Goal: Transaction & Acquisition: Book appointment/travel/reservation

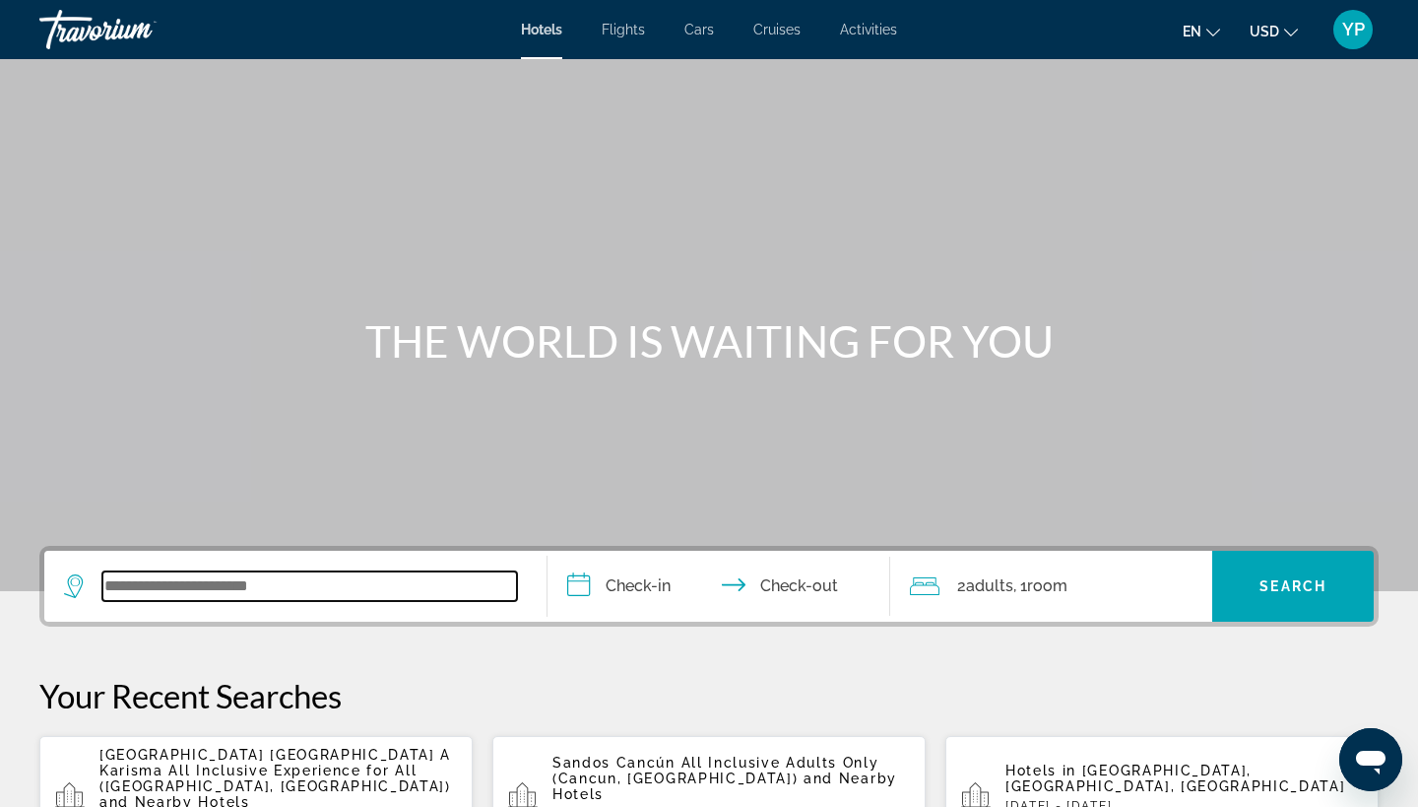
click at [195, 581] on input "Search widget" at bounding box center [309, 586] width 415 height 30
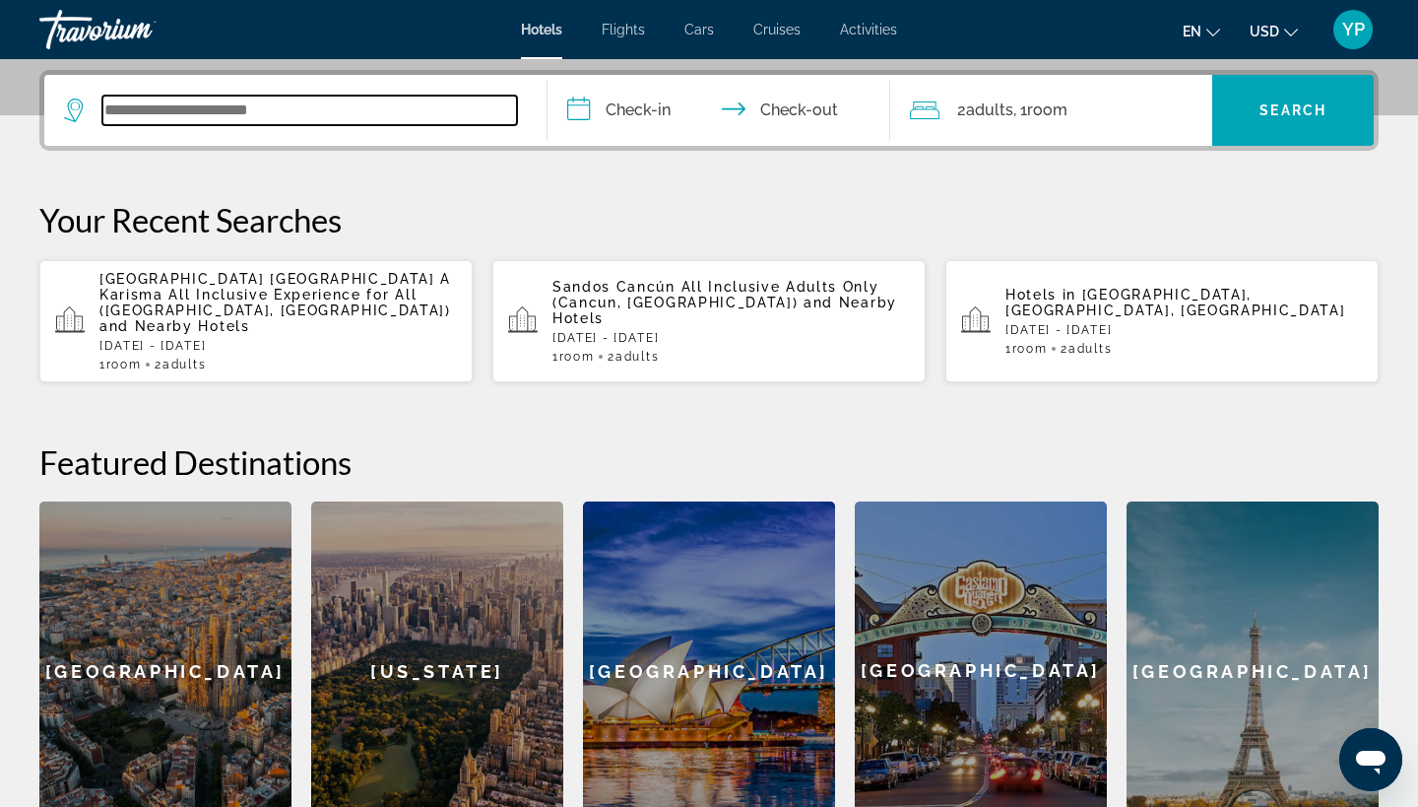
scroll to position [482, 0]
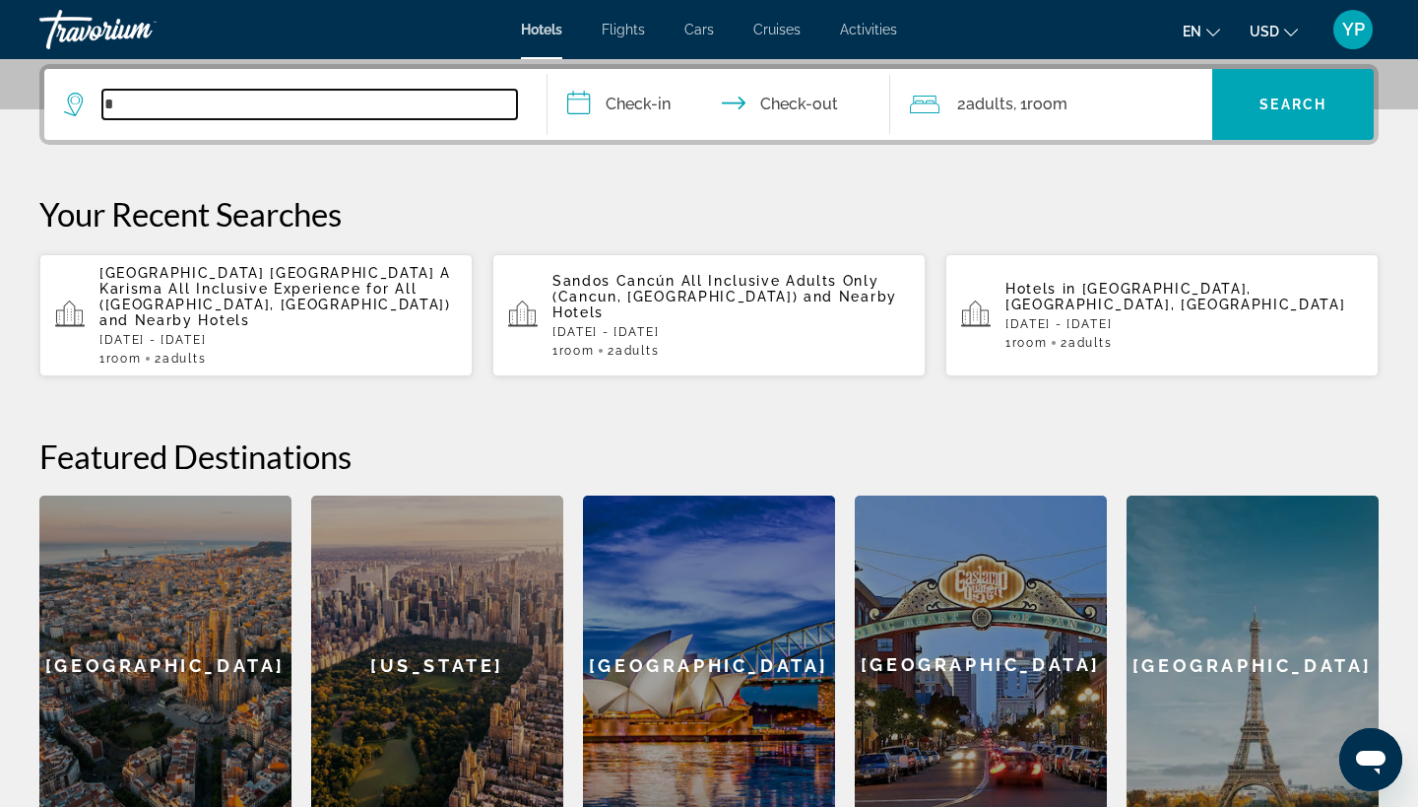
type input "*"
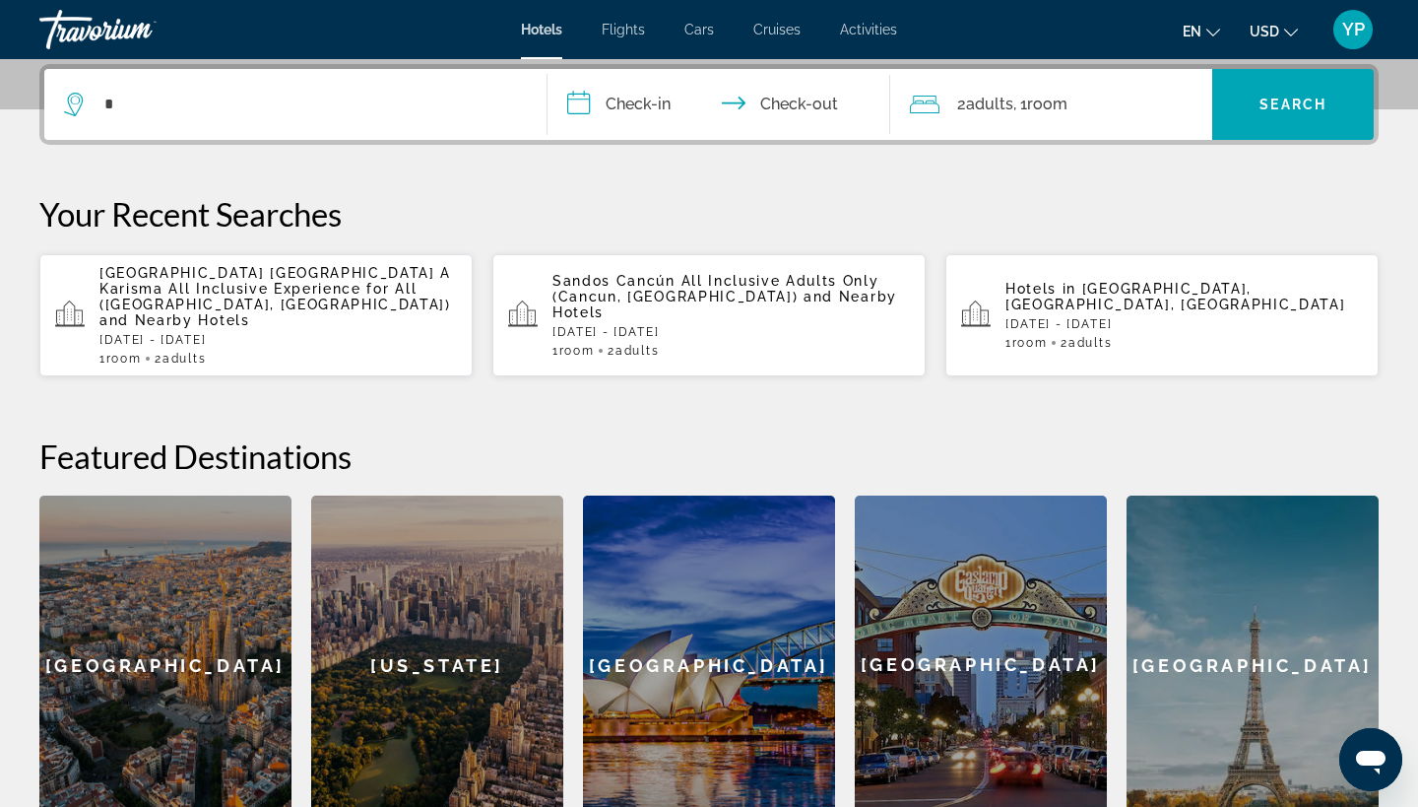
click at [692, 365] on app-hotels-recent-search "Sandos Cancún All Inclusive Adults Only ([GEOGRAPHIC_DATA], [GEOGRAPHIC_DATA]) …" at bounding box center [708, 315] width 433 height 122
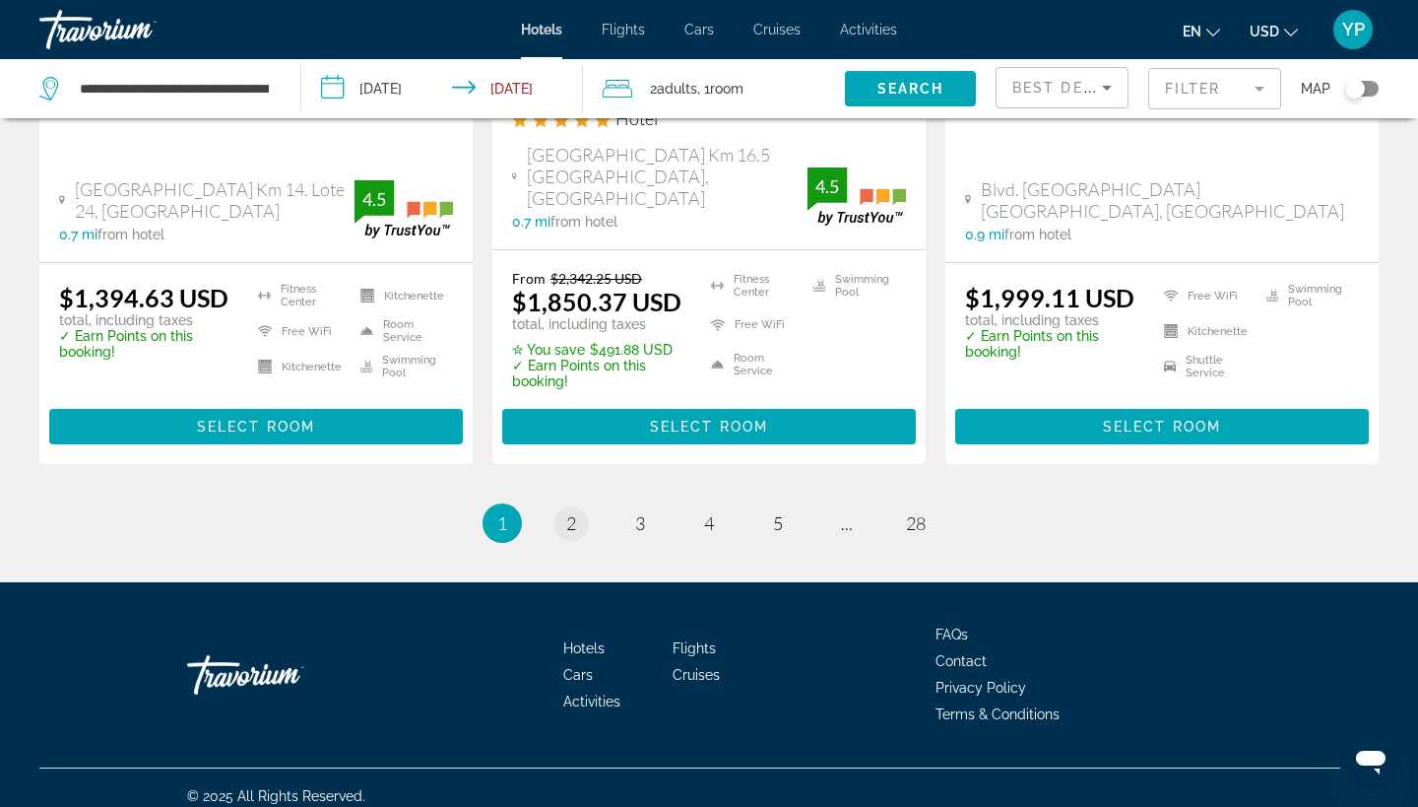
scroll to position [2814, 0]
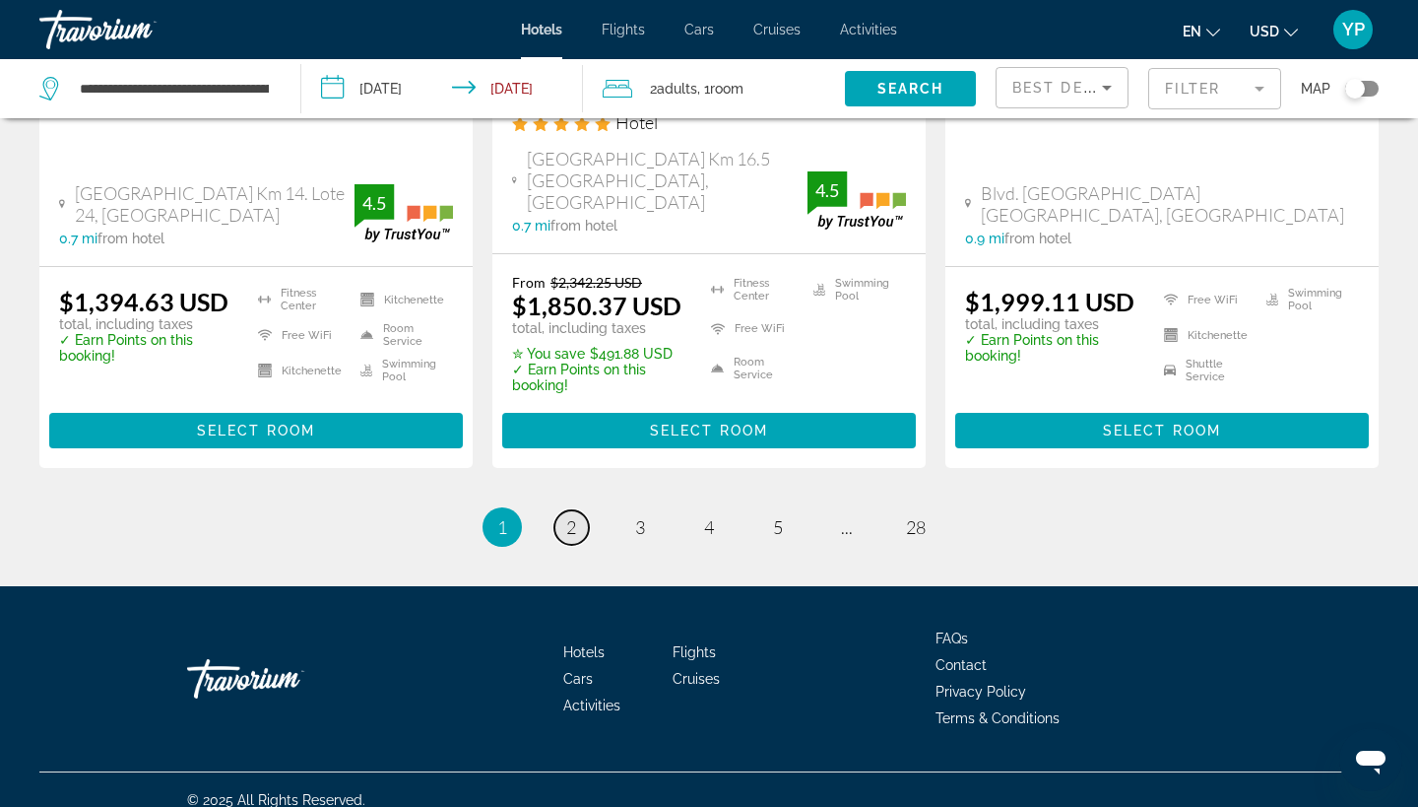
click at [573, 516] on span "2" at bounding box center [571, 527] width 10 height 22
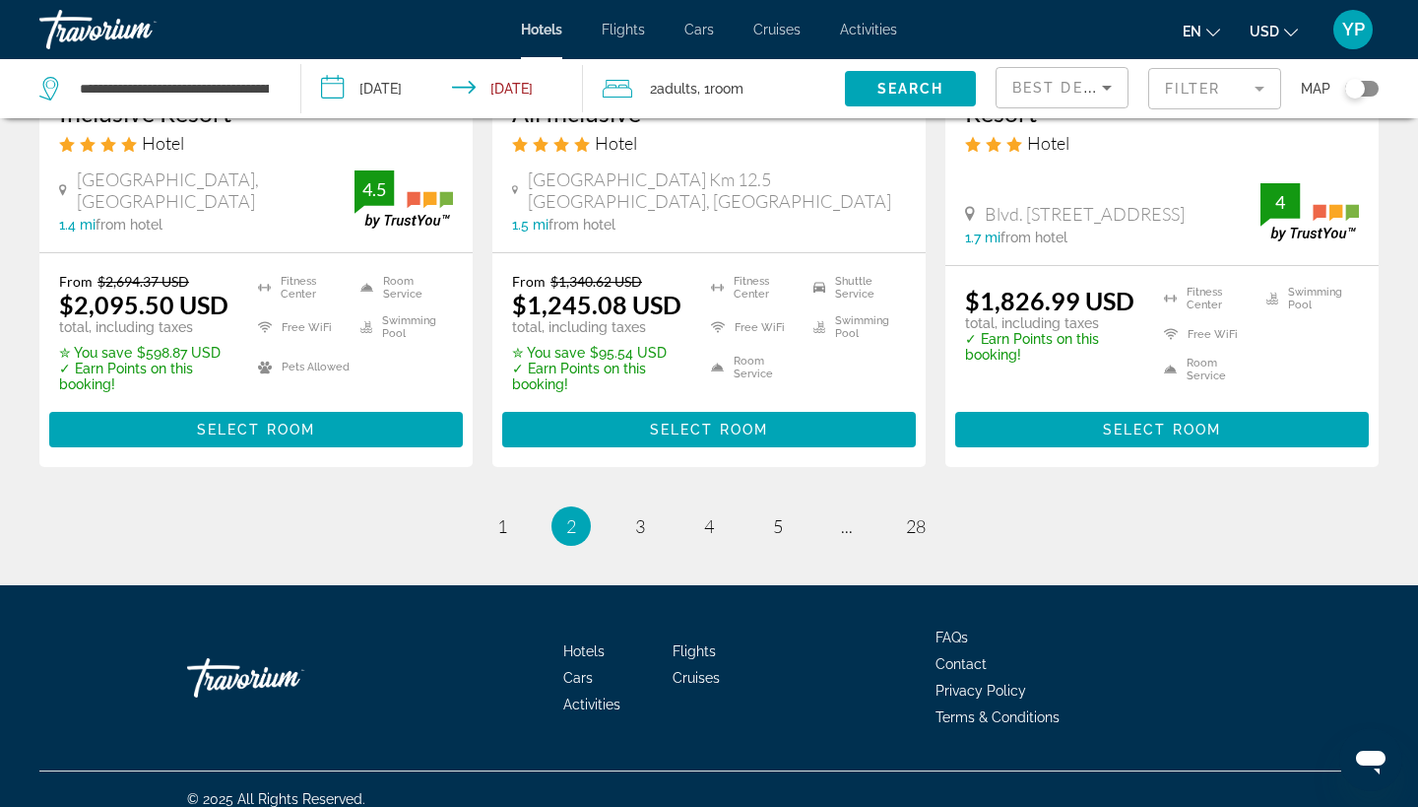
scroll to position [2816, 0]
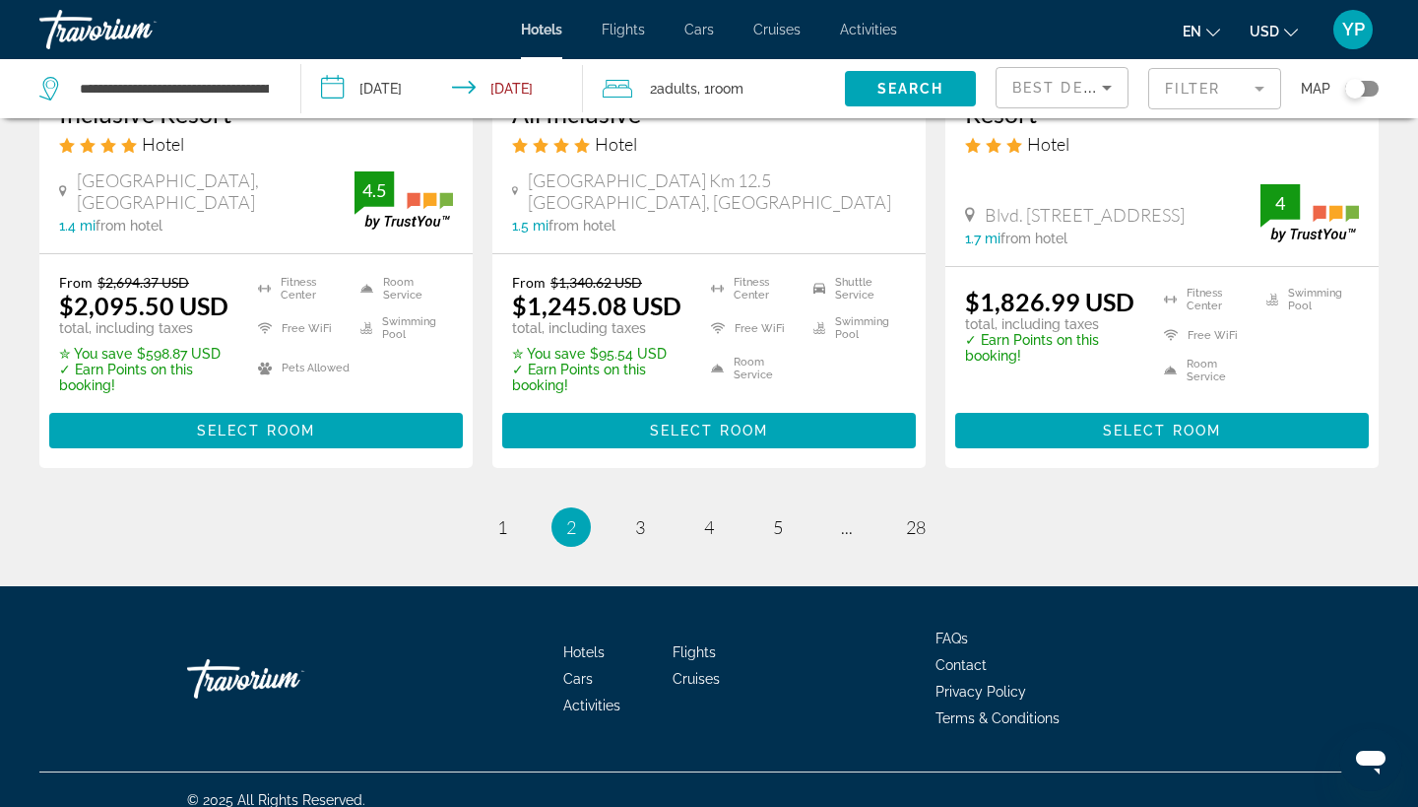
click at [573, 516] on span "2" at bounding box center [571, 527] width 10 height 22
click at [637, 516] on span "3" at bounding box center [640, 527] width 10 height 22
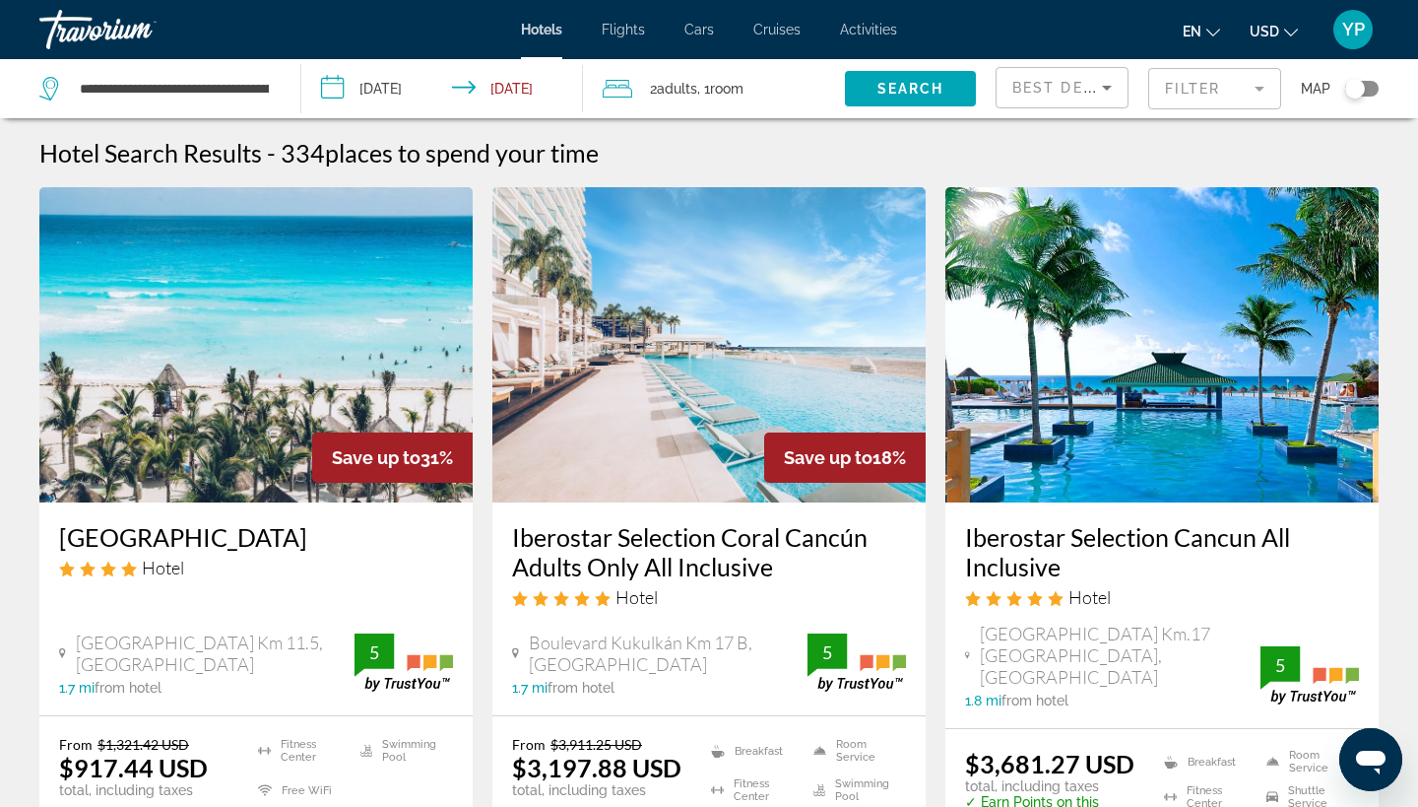
click at [336, 87] on input "**********" at bounding box center [446, 91] width 290 height 65
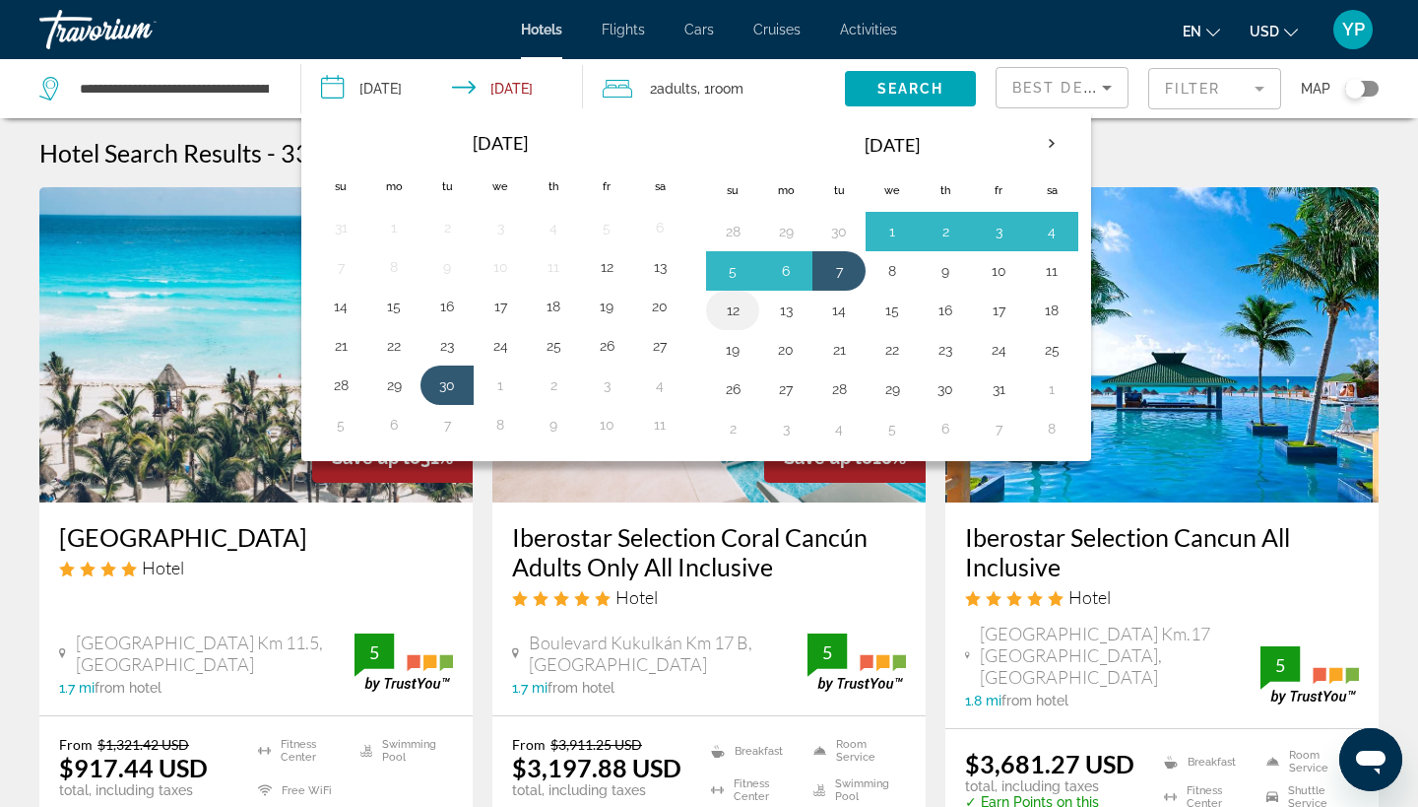
click at [735, 306] on button "12" at bounding box center [733, 310] width 32 height 28
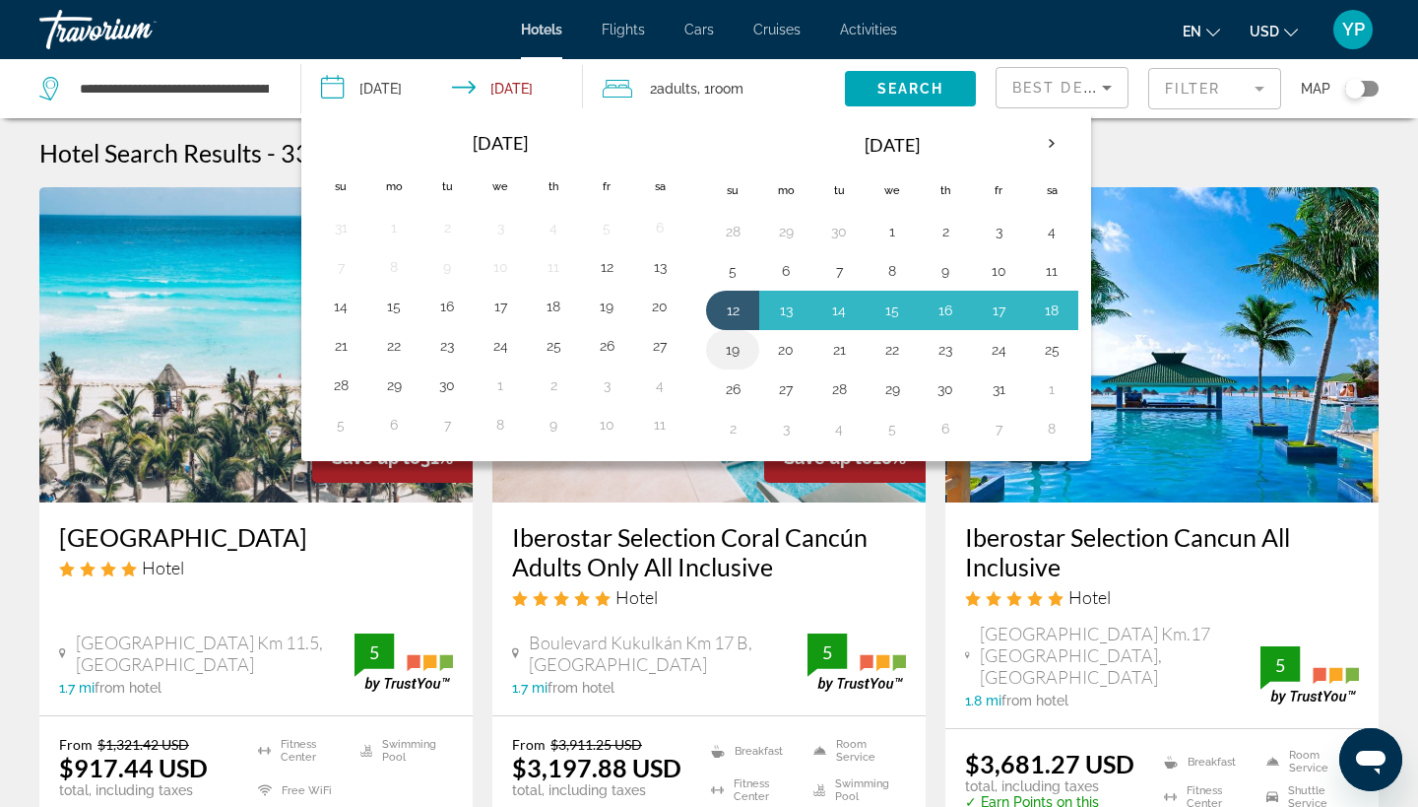
click at [733, 354] on button "19" at bounding box center [733, 350] width 32 height 28
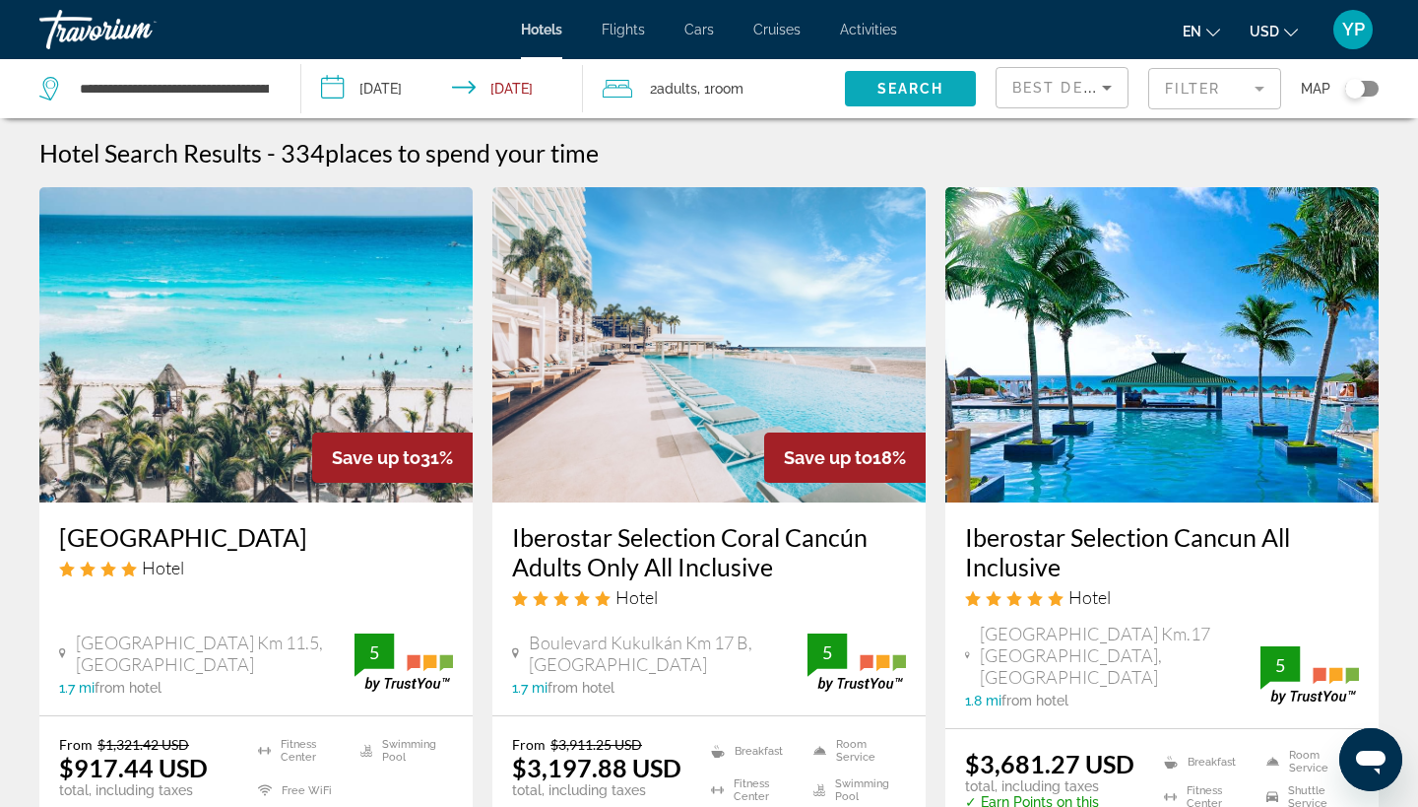
click at [899, 74] on span "Search widget" at bounding box center [910, 88] width 131 height 47
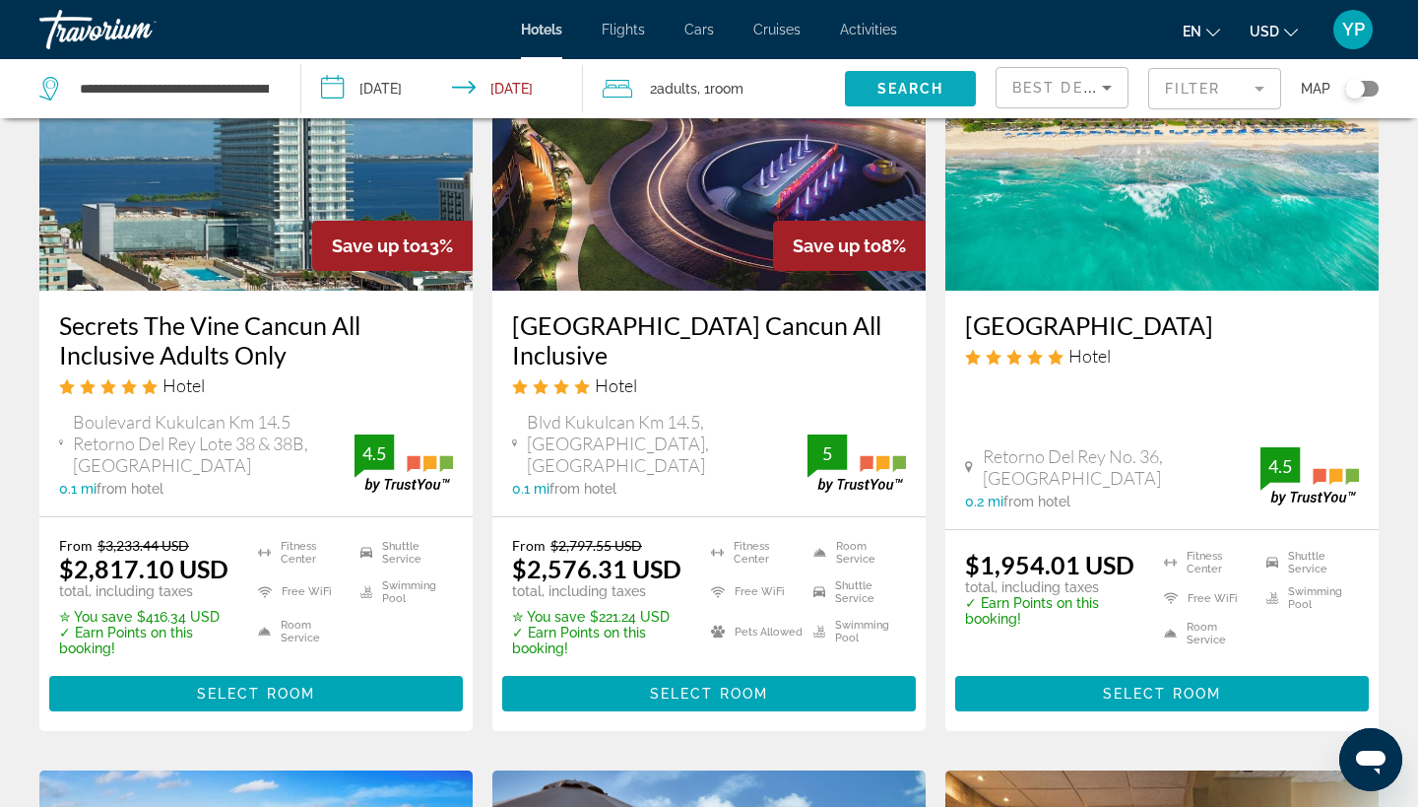
scroll to position [980, 0]
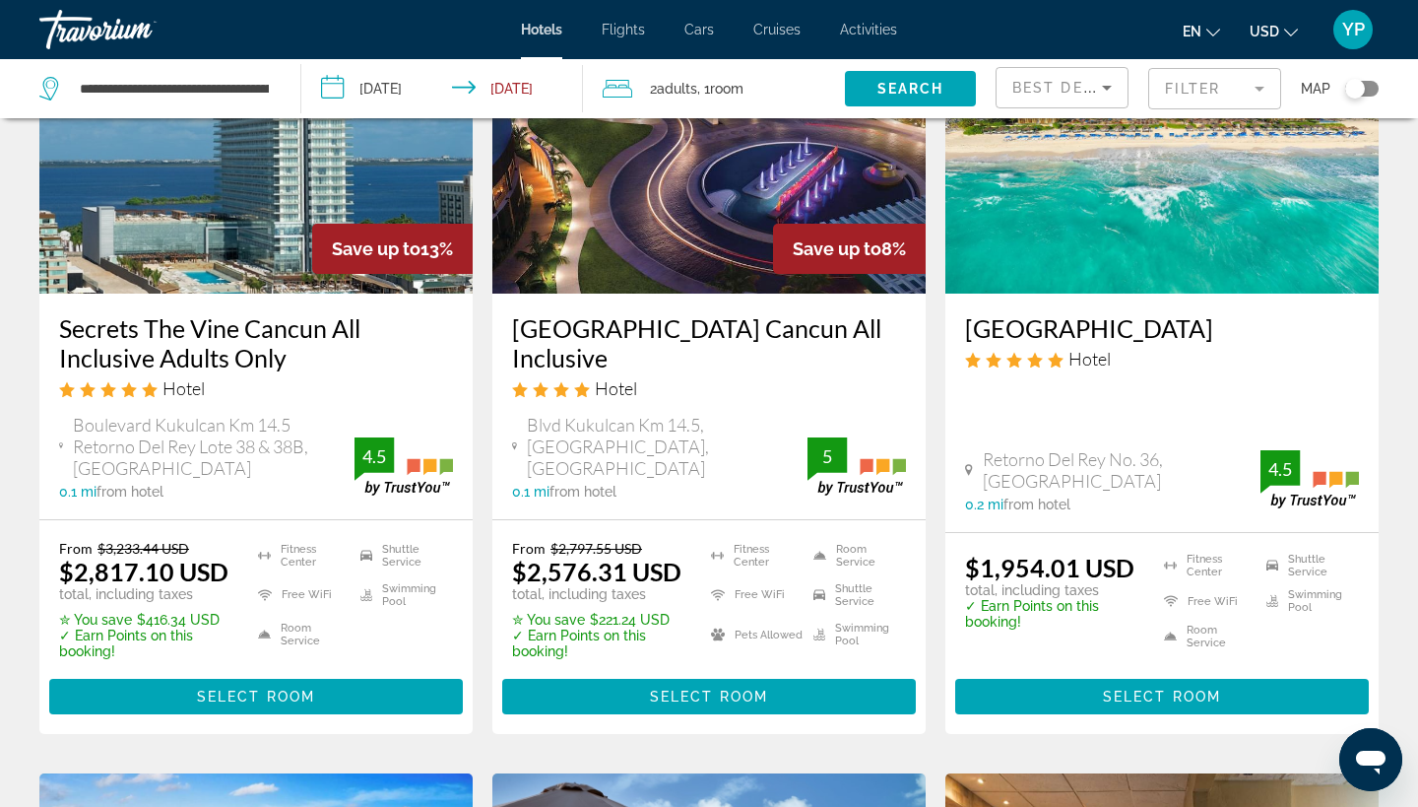
click at [337, 84] on input "**********" at bounding box center [446, 91] width 290 height 65
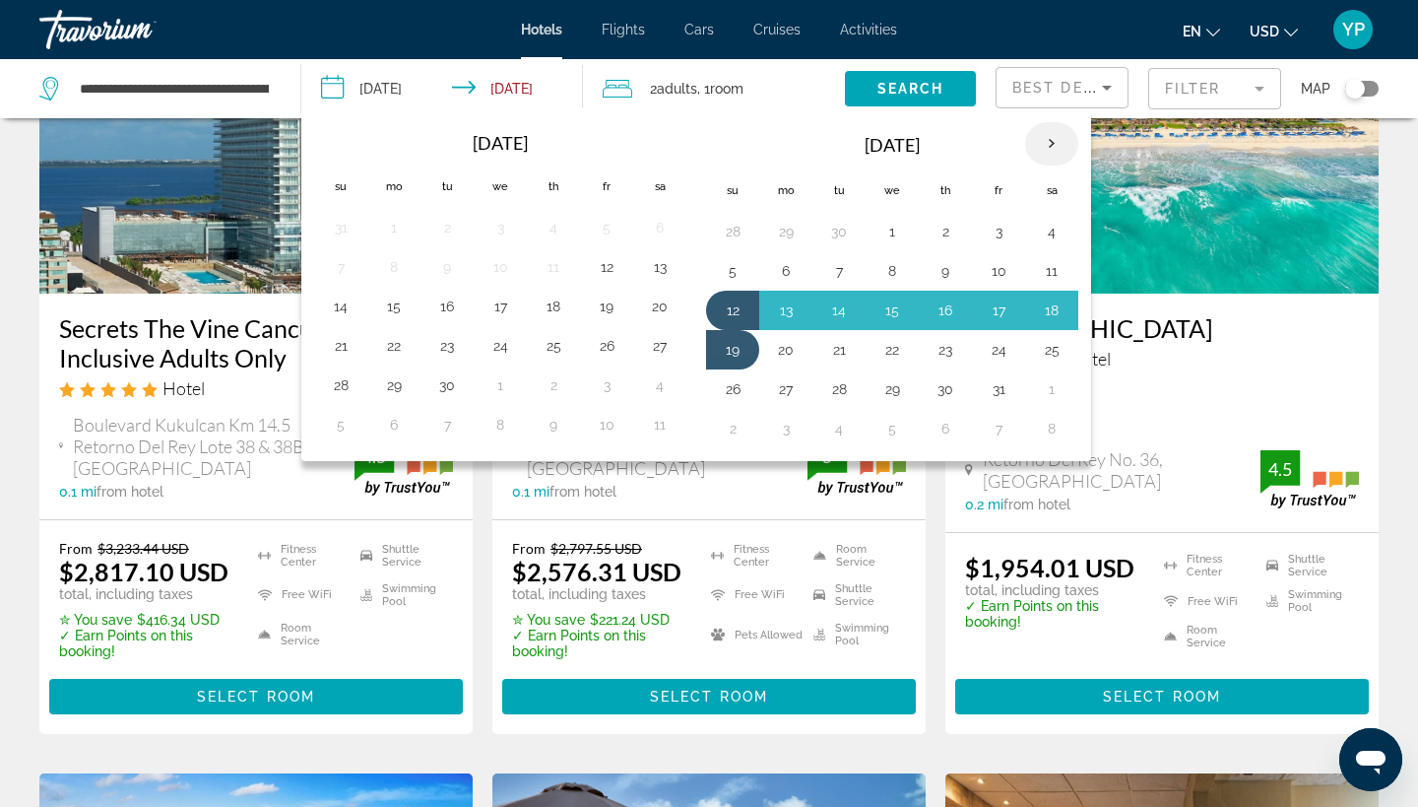
click at [1056, 143] on th "Next month" at bounding box center [1051, 143] width 53 height 43
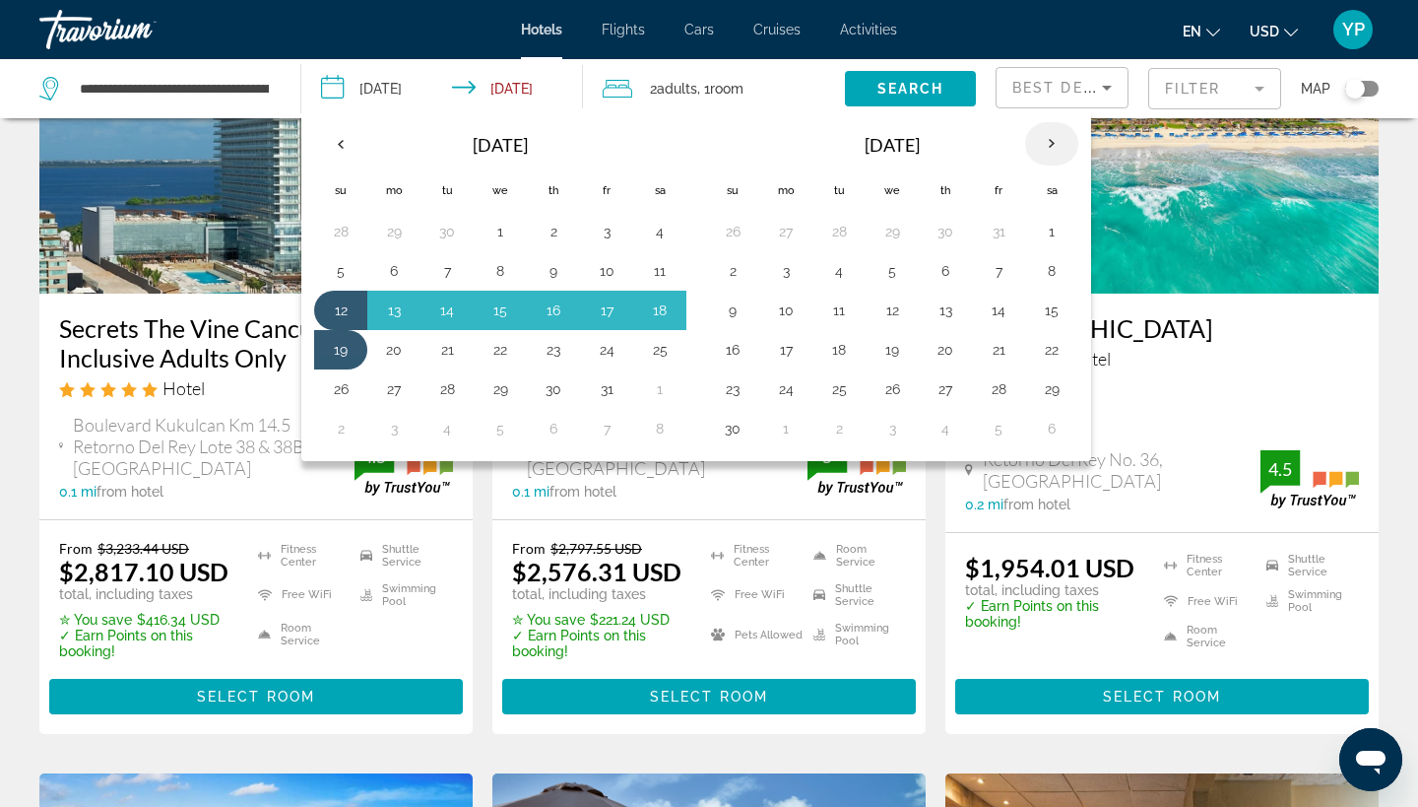
click at [1056, 143] on th "Next month" at bounding box center [1051, 143] width 53 height 43
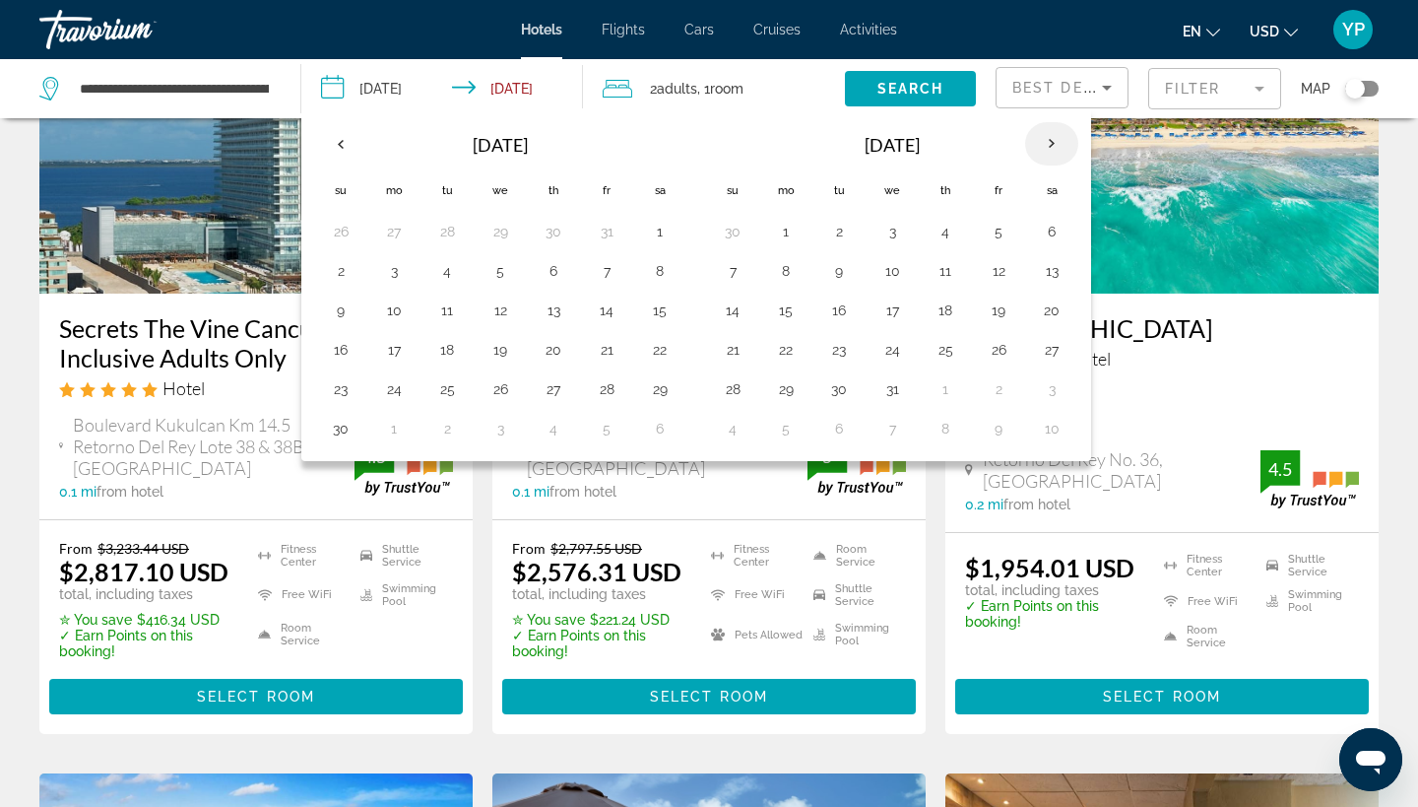
click at [1056, 143] on th "Next month" at bounding box center [1051, 143] width 53 height 43
click at [893, 309] on button "15" at bounding box center [893, 310] width 32 height 28
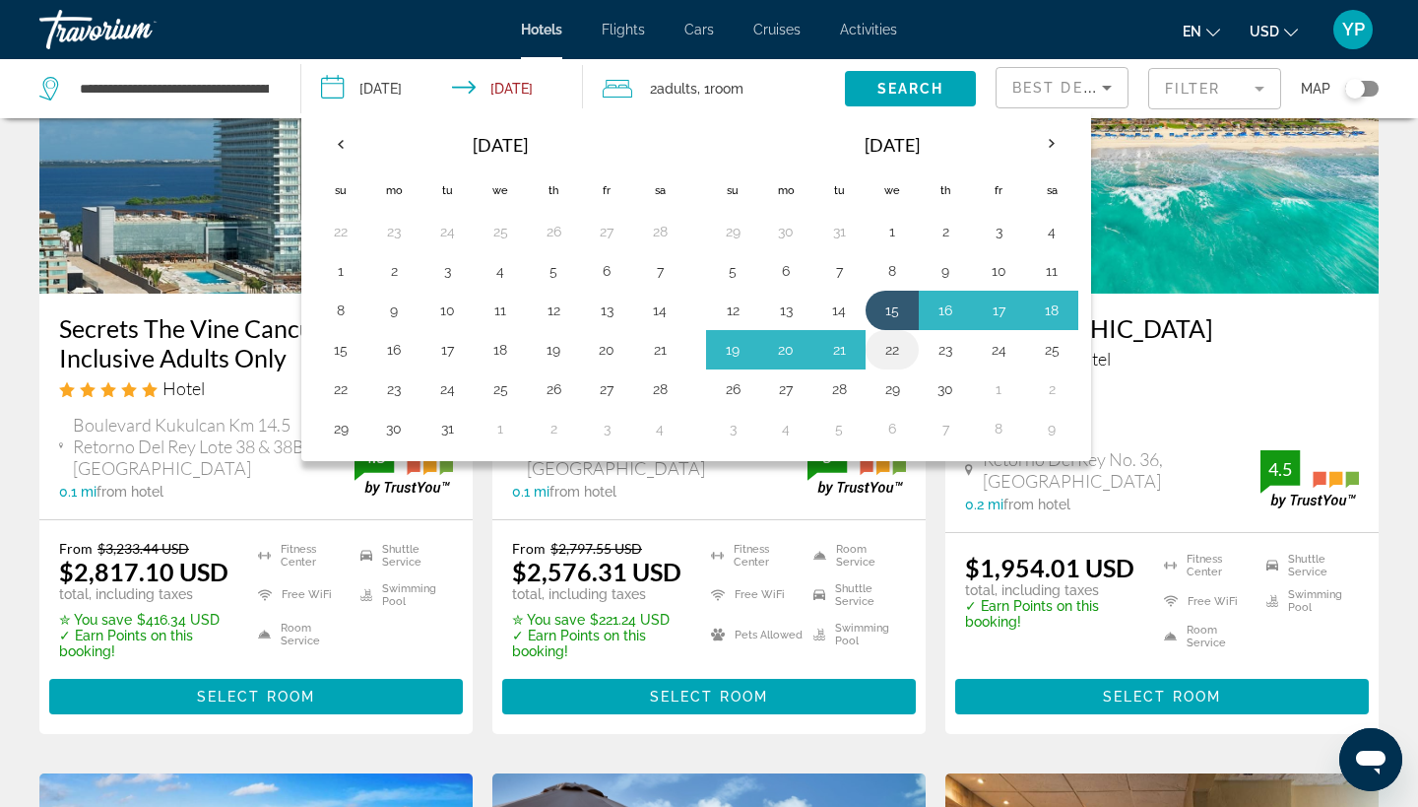
click at [892, 346] on button "22" at bounding box center [893, 350] width 32 height 28
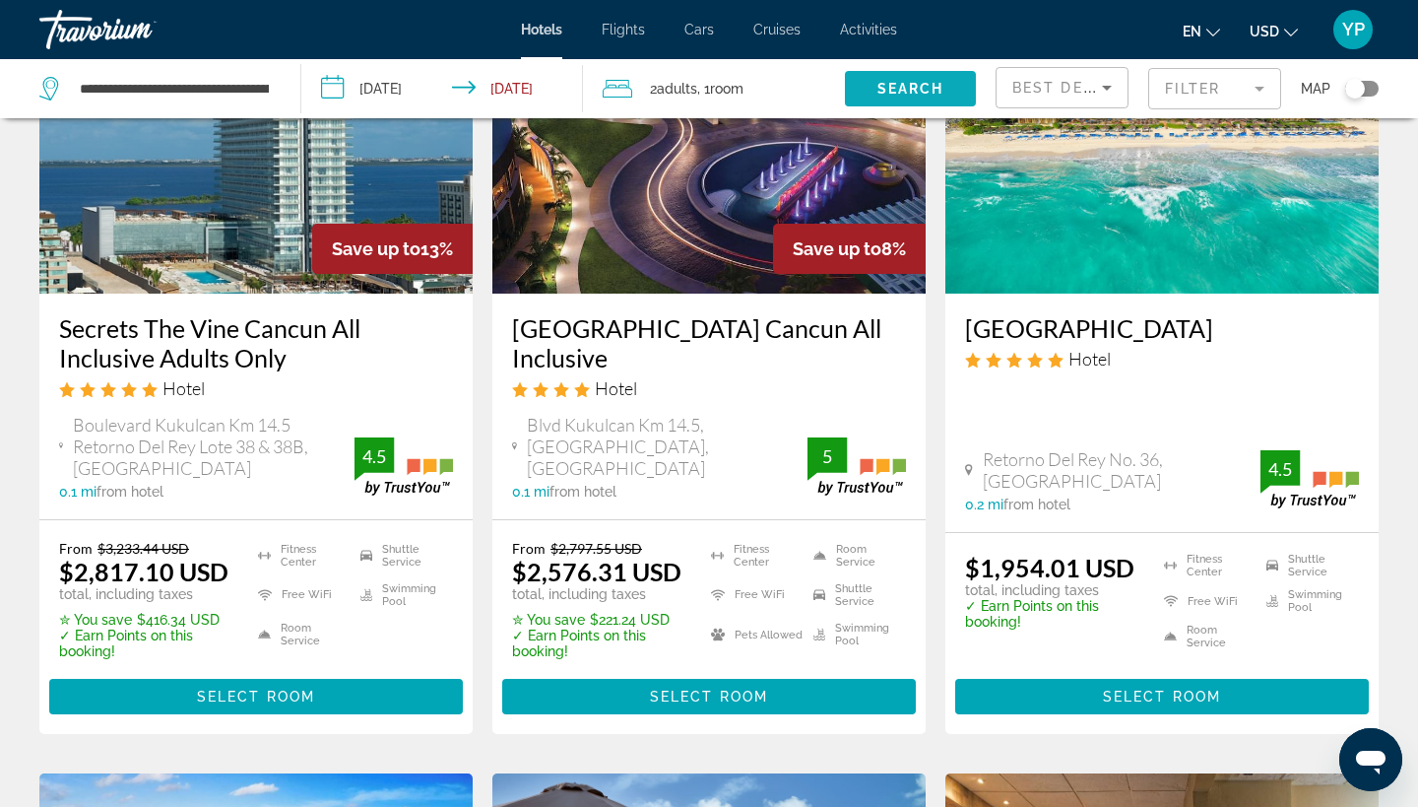
click at [906, 76] on span "Search widget" at bounding box center [910, 88] width 131 height 47
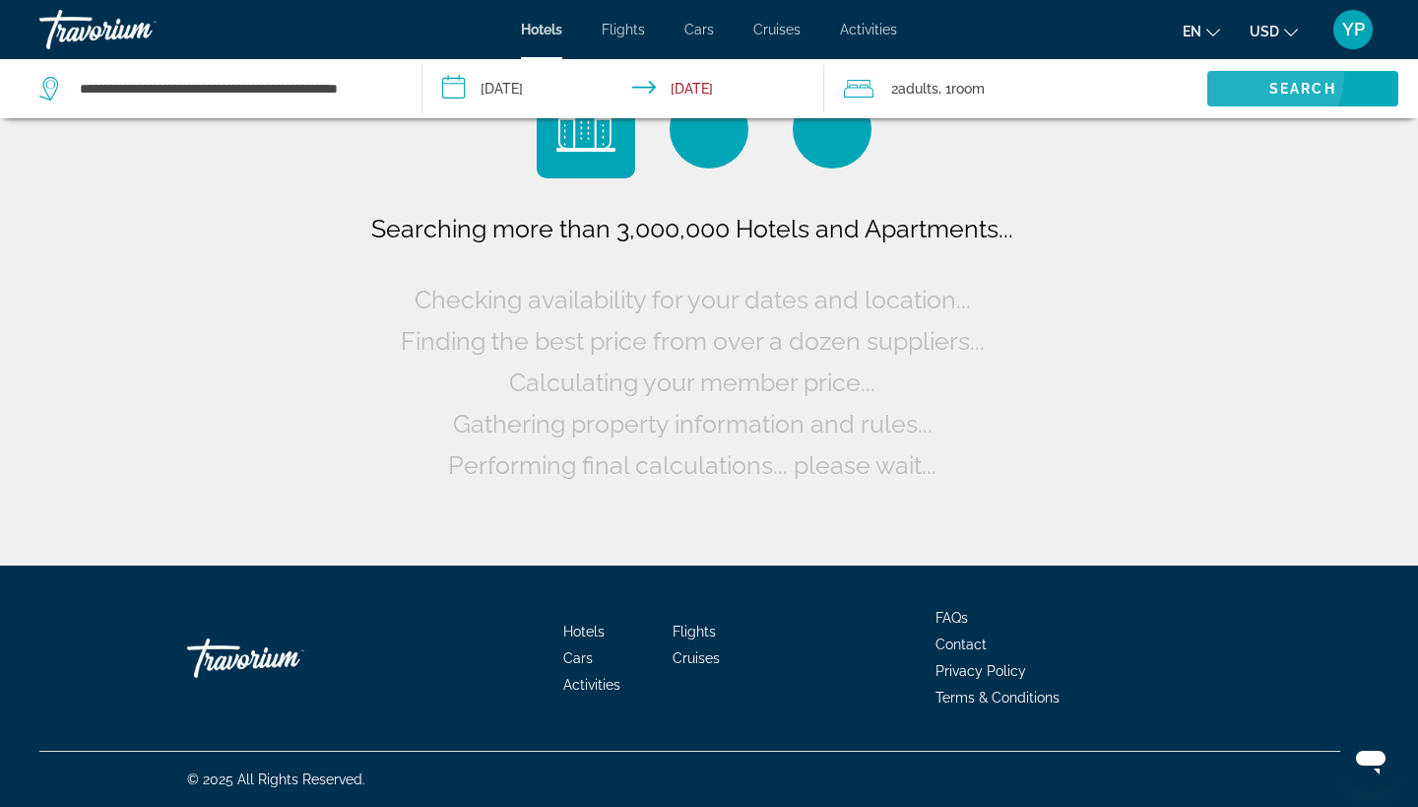
scroll to position [0, 0]
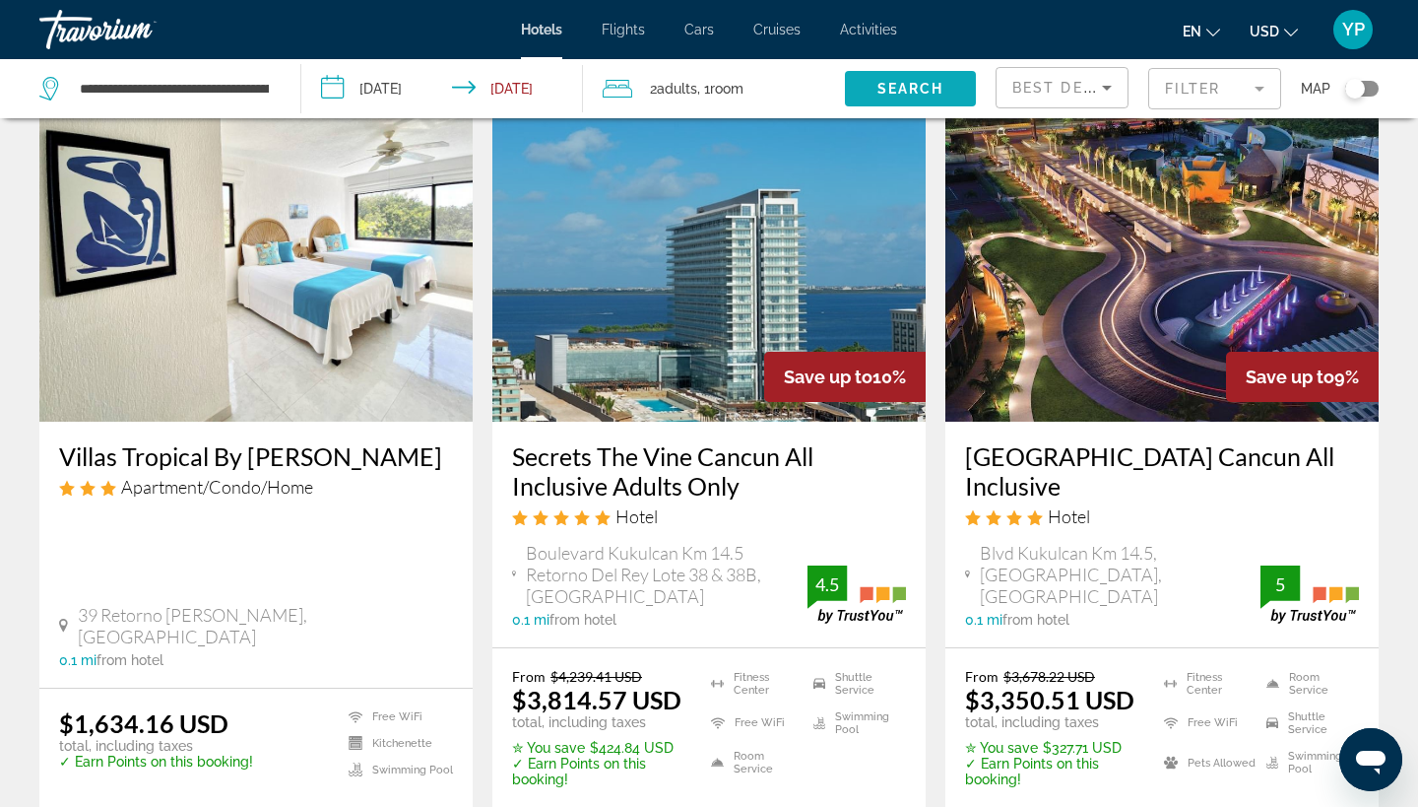
scroll to position [906, 0]
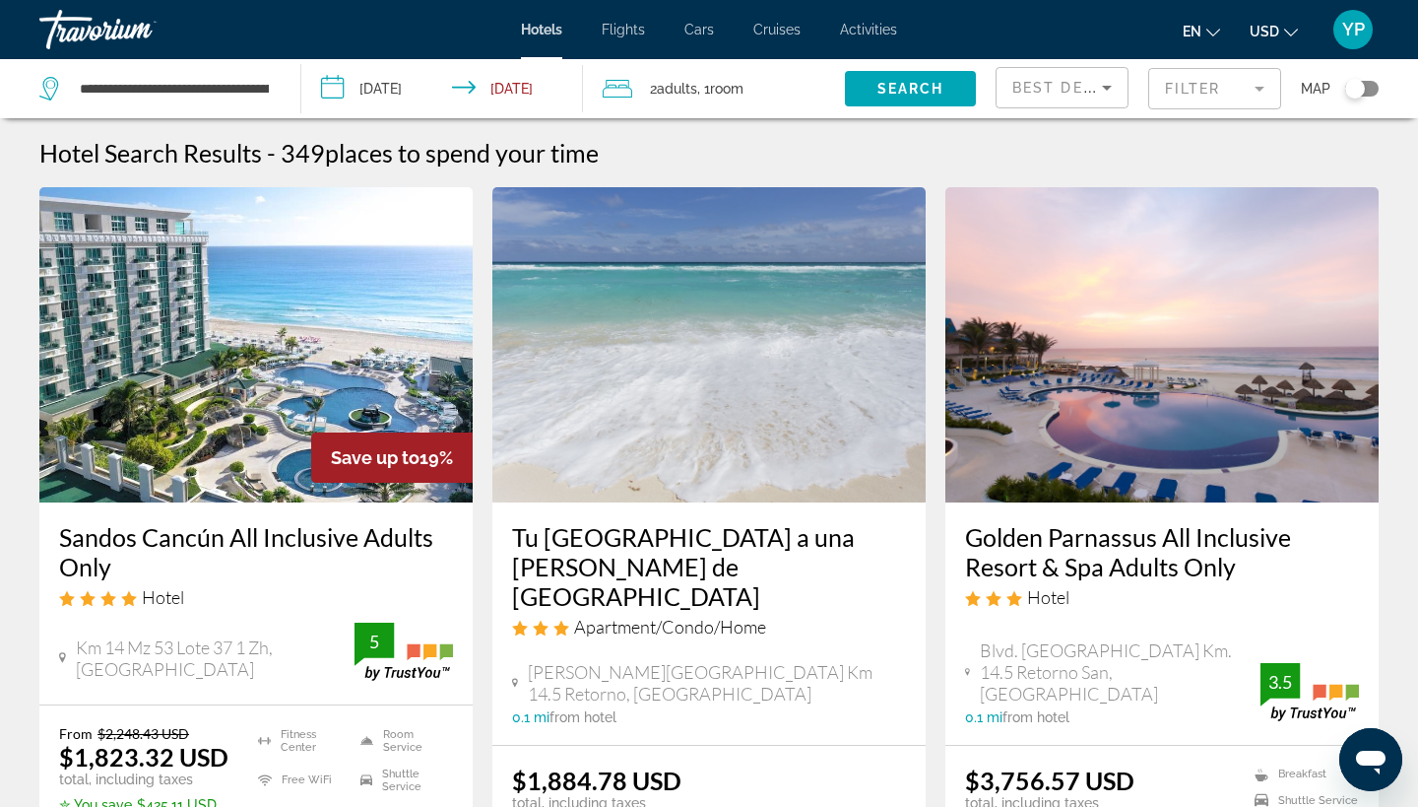
click at [338, 86] on input "**********" at bounding box center [446, 91] width 290 height 65
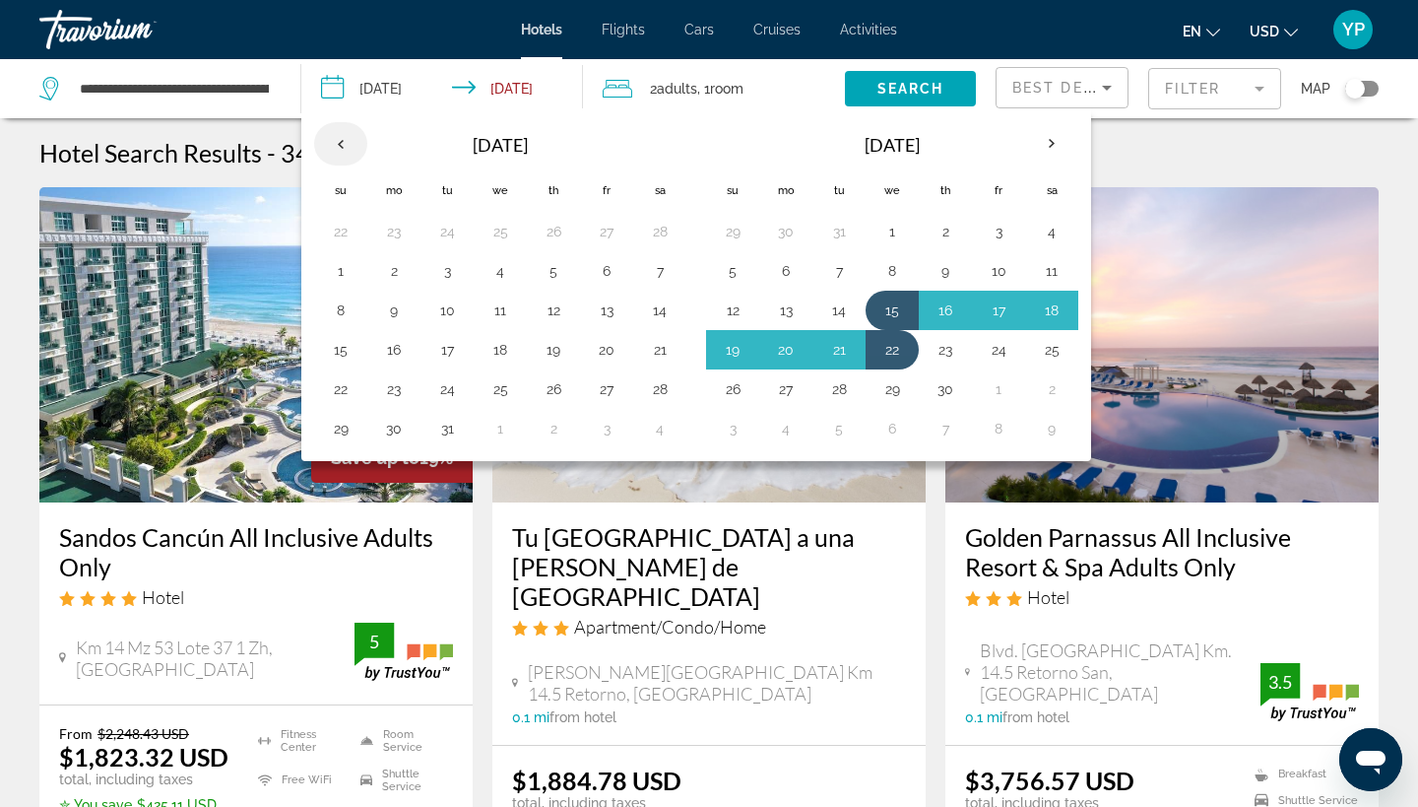
click at [336, 143] on th "Previous month" at bounding box center [340, 143] width 53 height 43
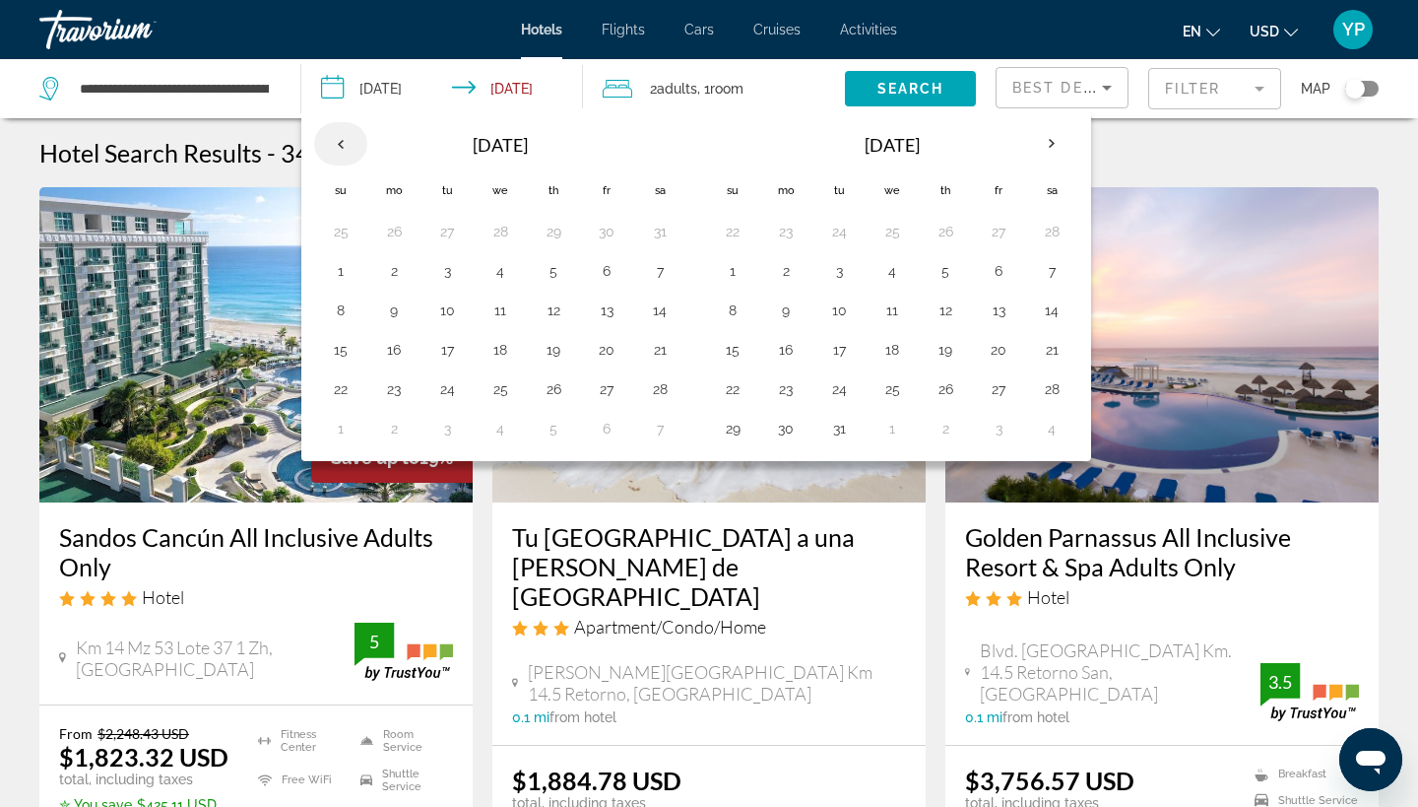
click at [336, 143] on th "Previous month" at bounding box center [340, 143] width 53 height 43
click at [338, 143] on th "Previous month" at bounding box center [340, 143] width 53 height 43
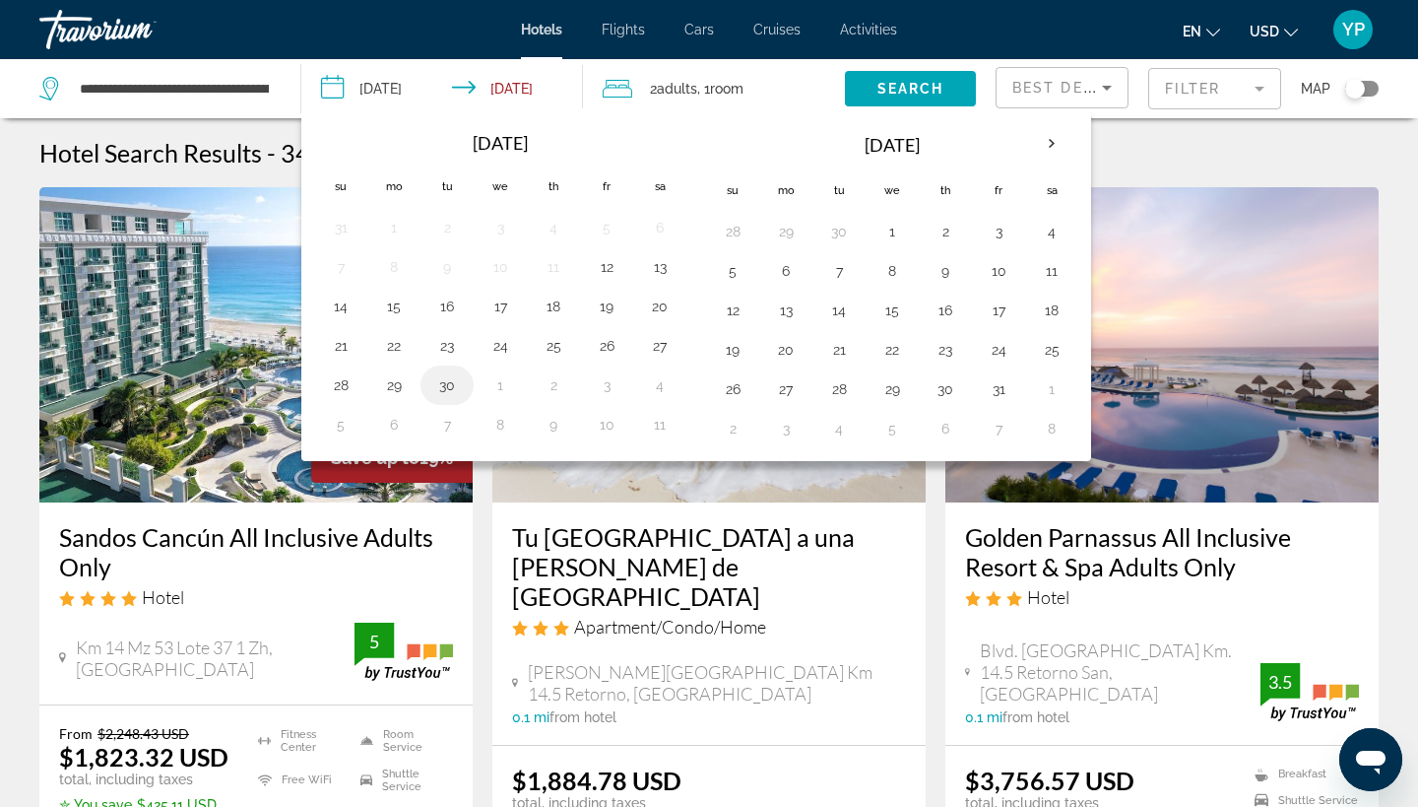
click at [452, 384] on button "30" at bounding box center [447, 385] width 32 height 28
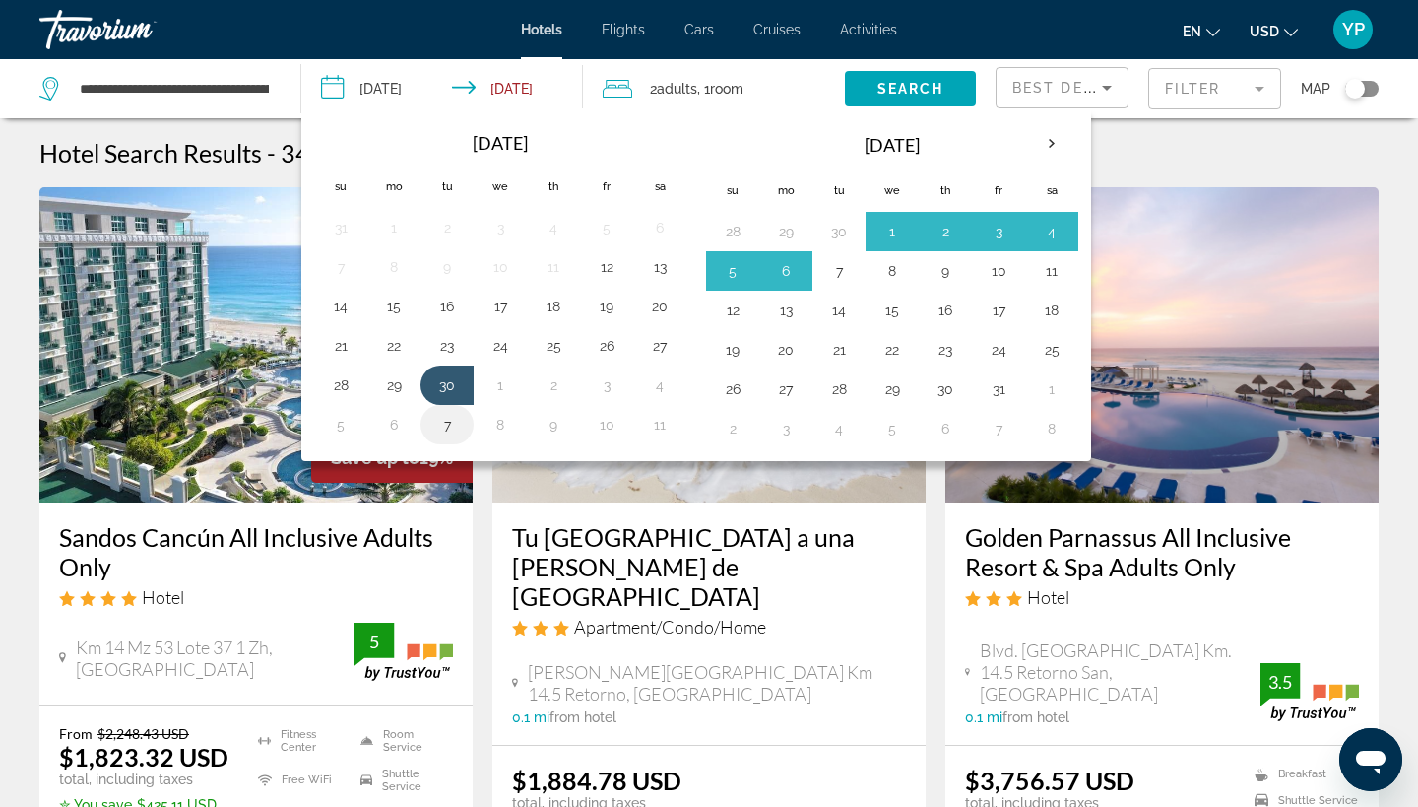
click at [453, 425] on button "7" at bounding box center [447, 425] width 32 height 28
type input "**********"
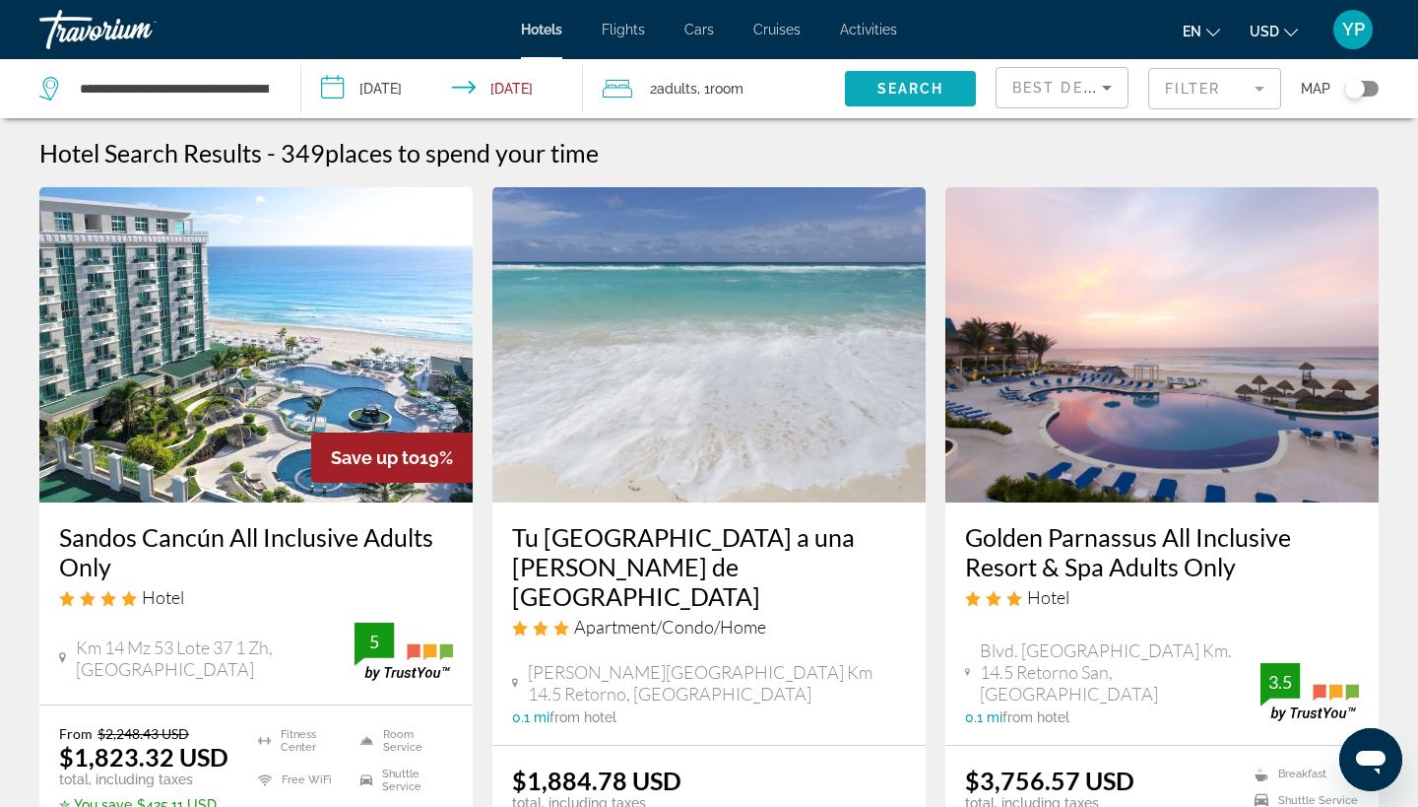
click at [927, 84] on span "Search" at bounding box center [911, 89] width 67 height 16
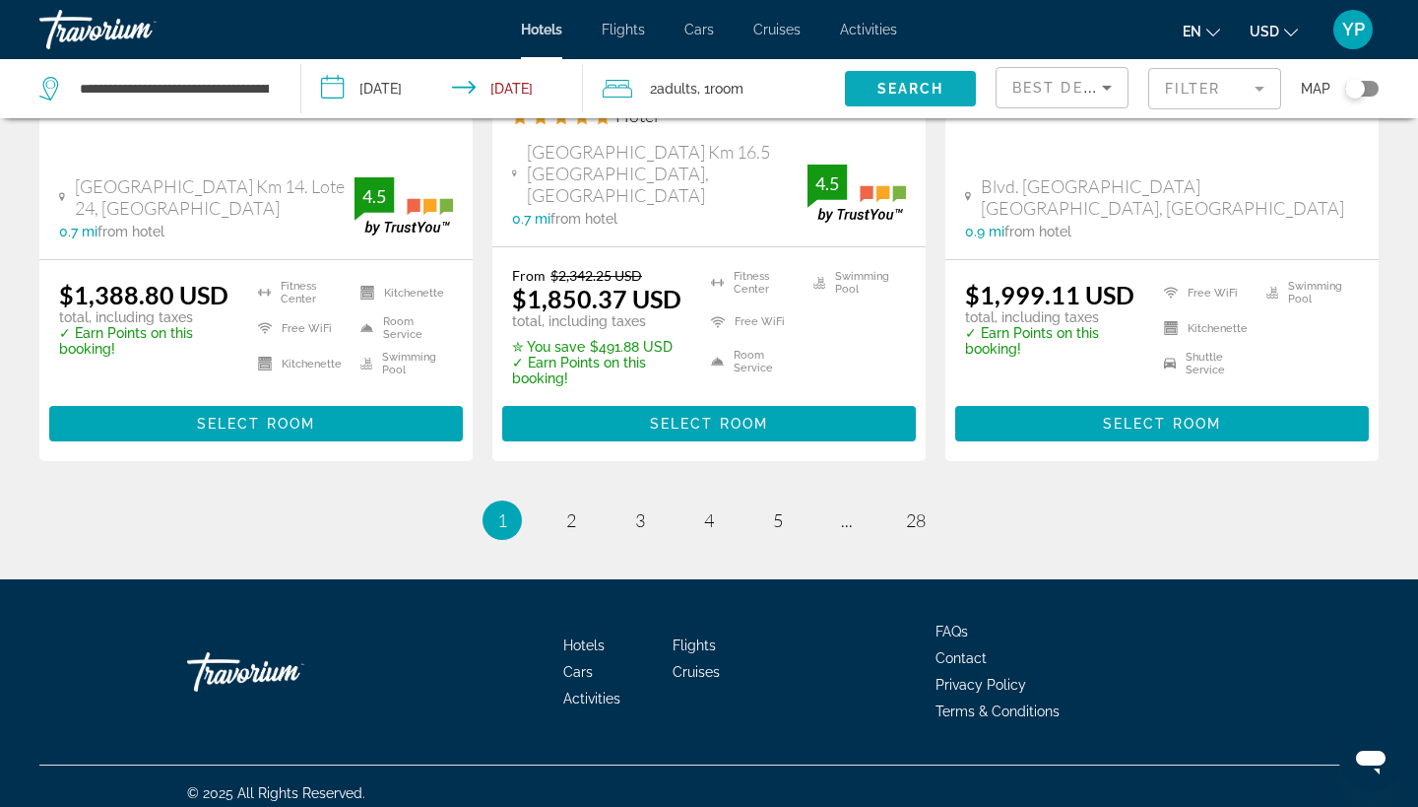
scroll to position [2814, 0]
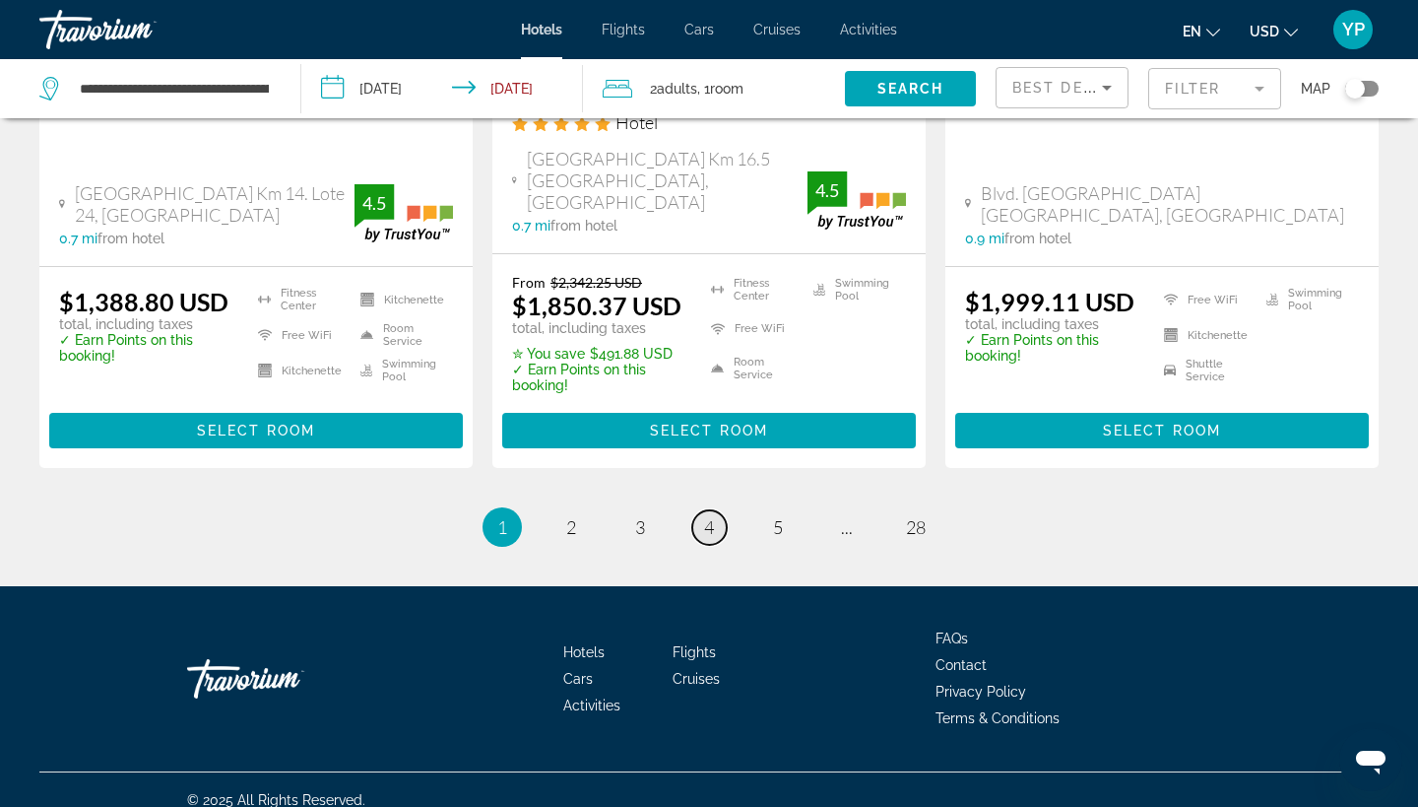
click at [711, 516] on span "4" at bounding box center [709, 527] width 10 height 22
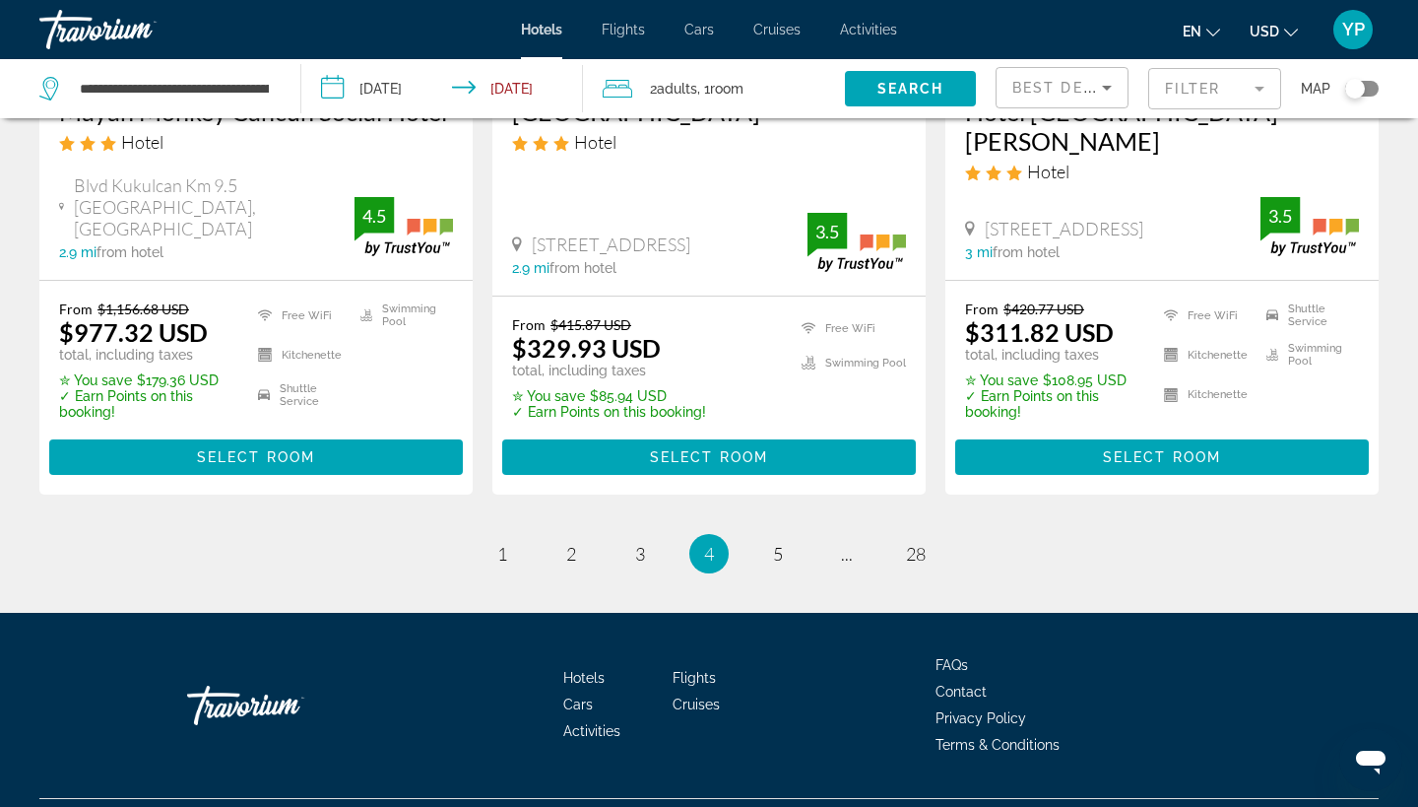
scroll to position [2717, 0]
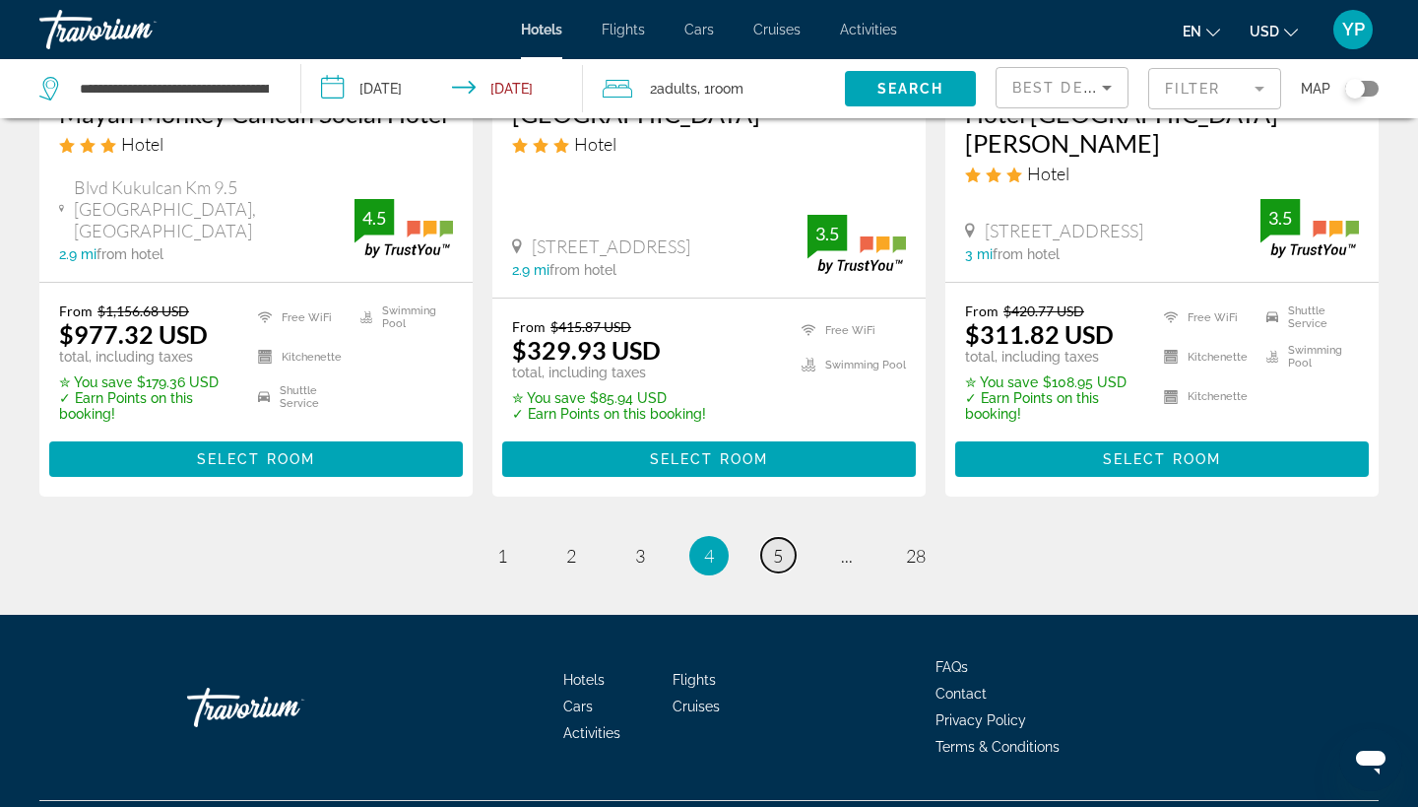
click at [781, 545] on span "5" at bounding box center [778, 556] width 10 height 22
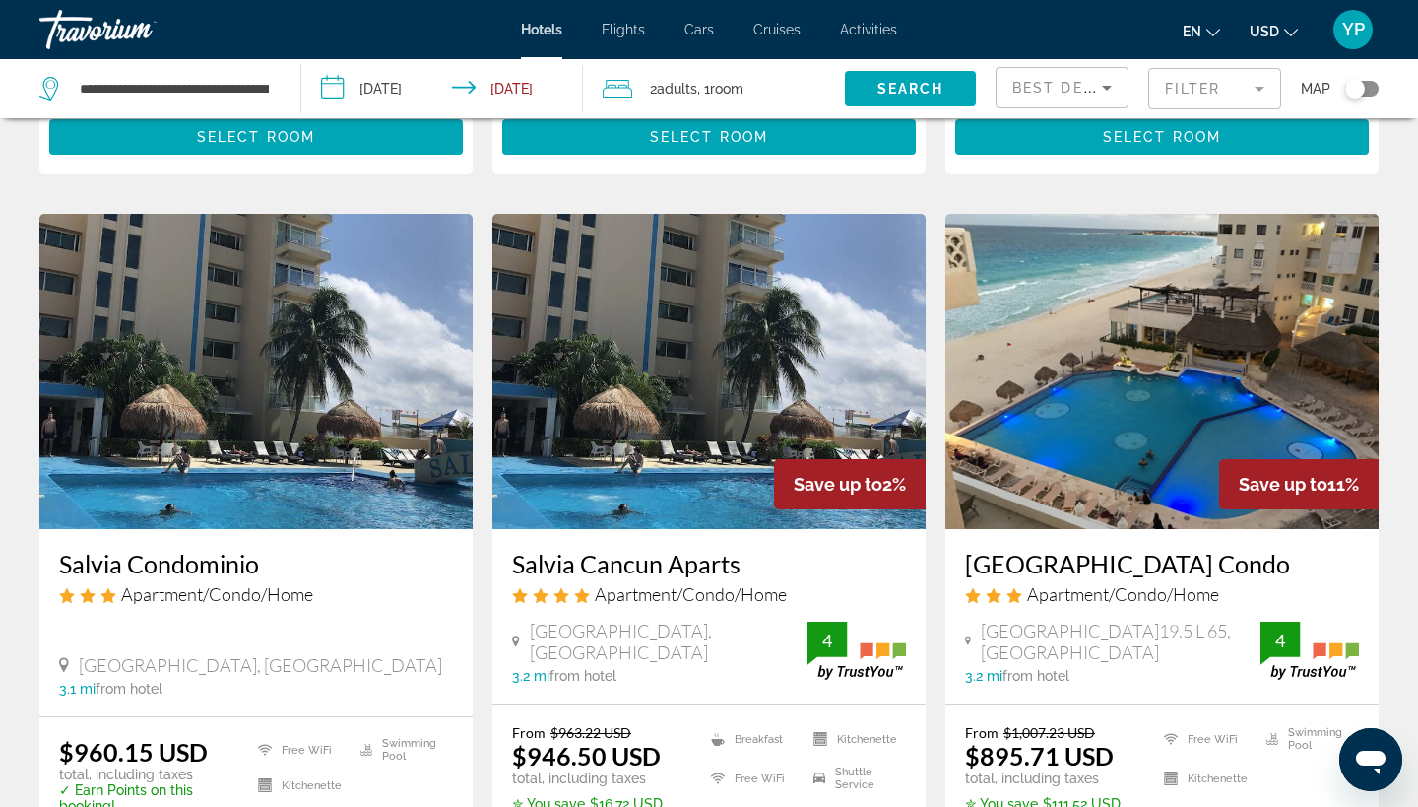
scroll to position [1543, 0]
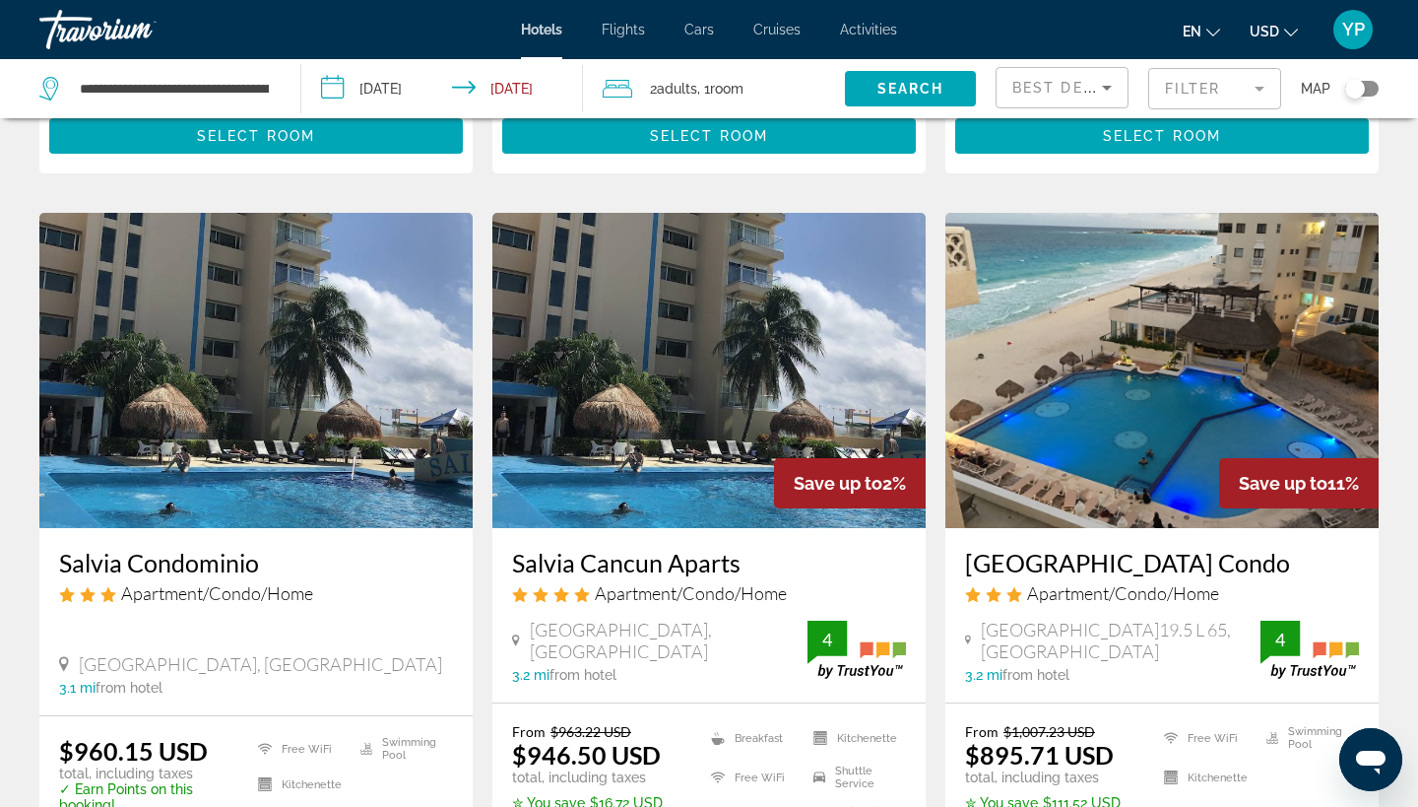
click at [1266, 89] on mat-form-field "Filter" at bounding box center [1214, 88] width 133 height 41
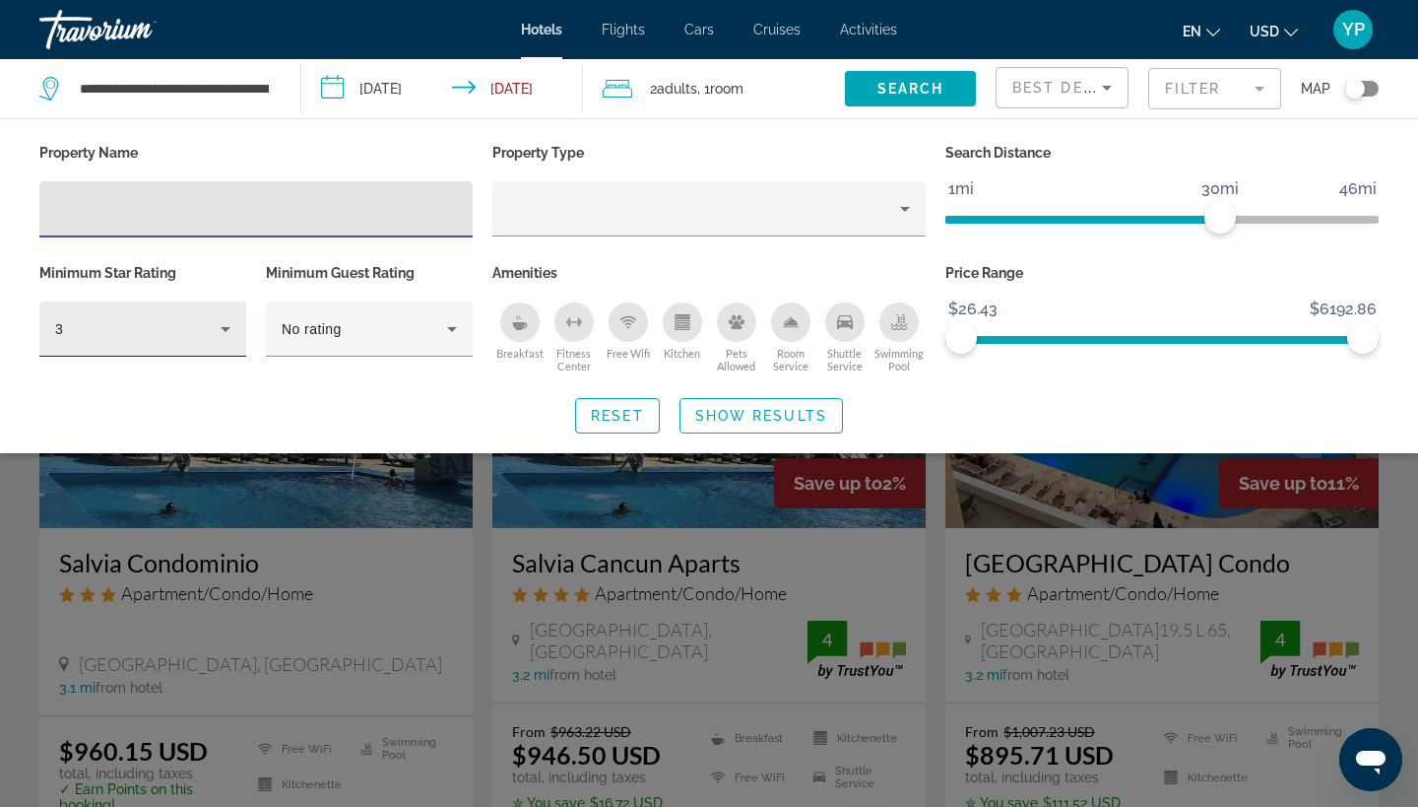
click at [224, 327] on icon "Hotel Filters" at bounding box center [226, 329] width 10 height 5
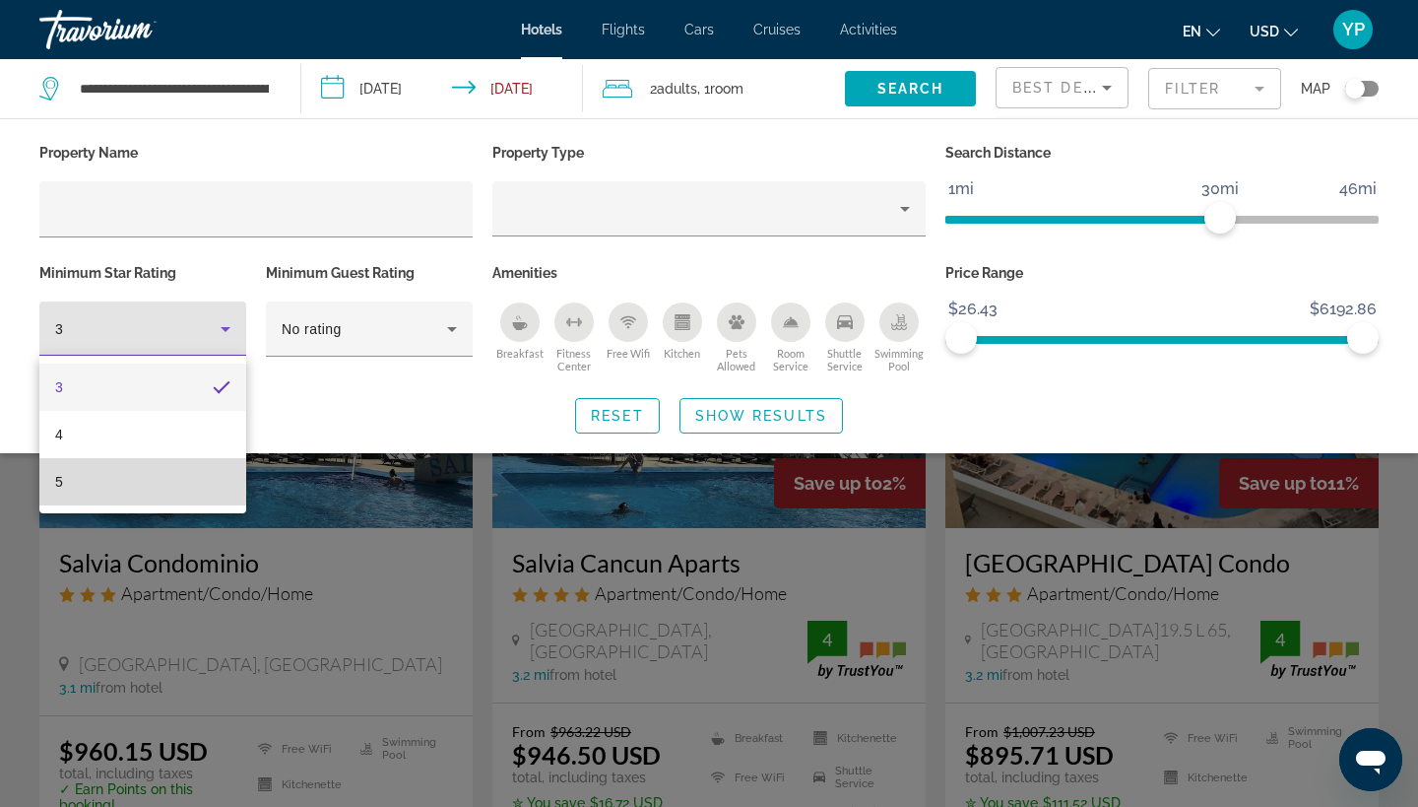
click at [136, 488] on mat-option "5" at bounding box center [142, 481] width 207 height 47
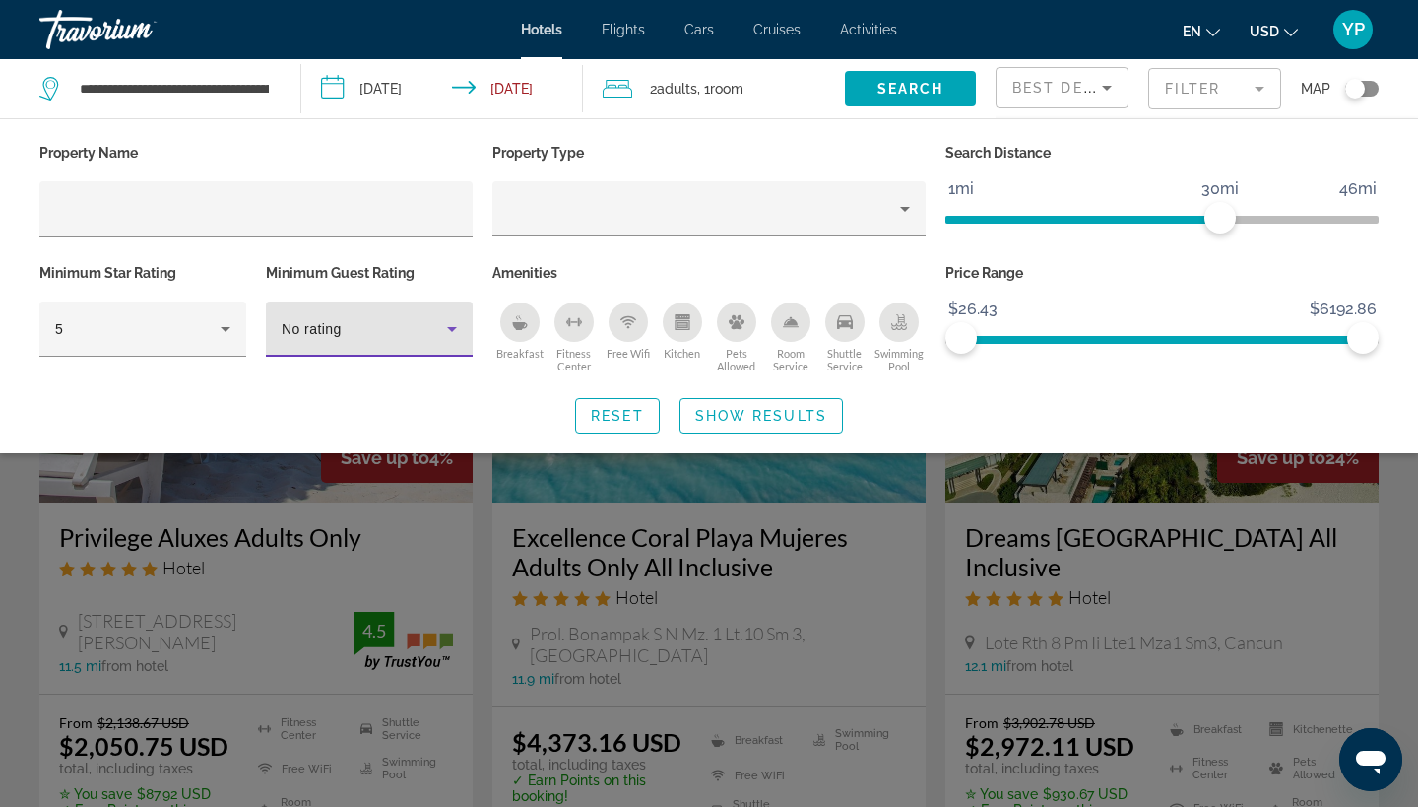
click at [458, 330] on icon "Hotel Filters" at bounding box center [452, 329] width 24 height 24
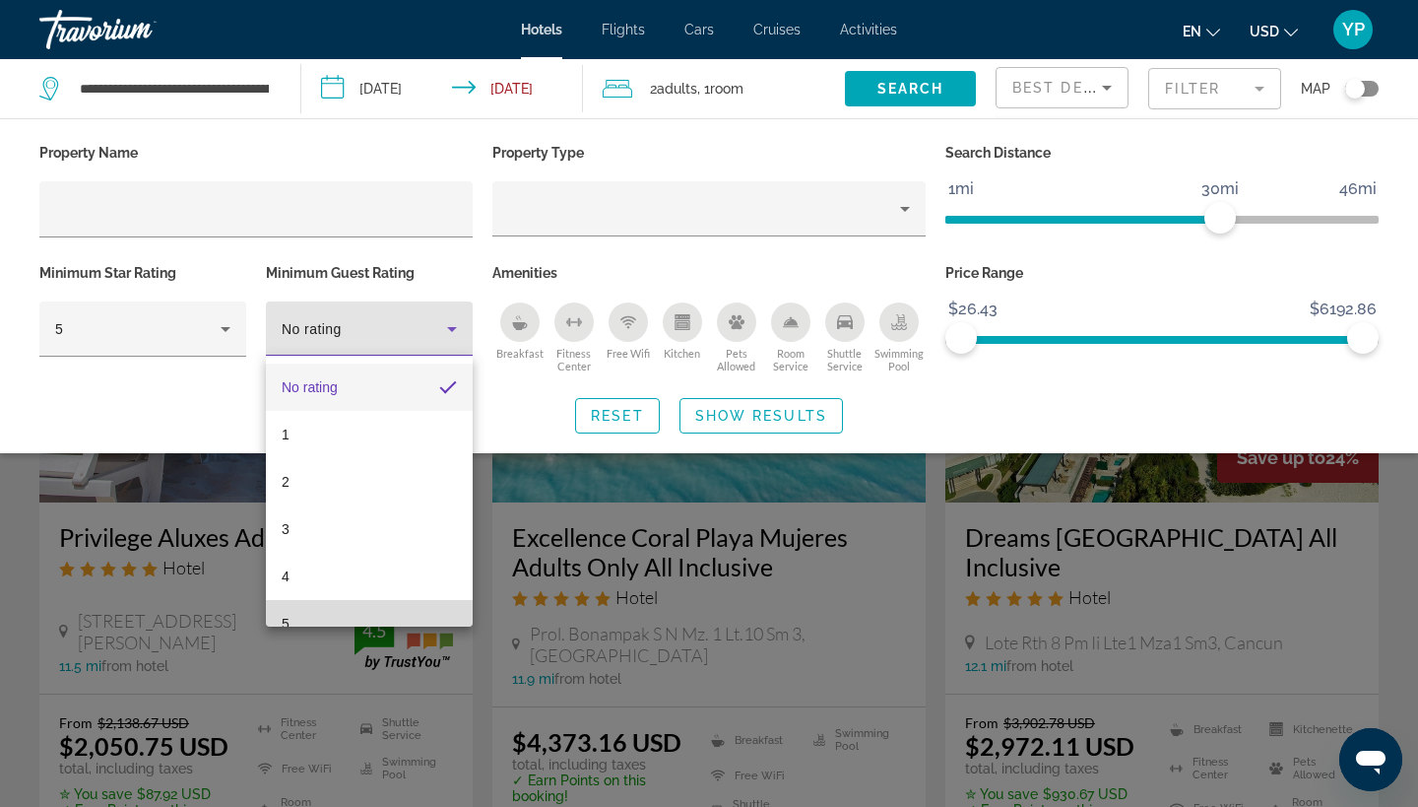
click at [303, 618] on mat-option "5" at bounding box center [369, 623] width 207 height 47
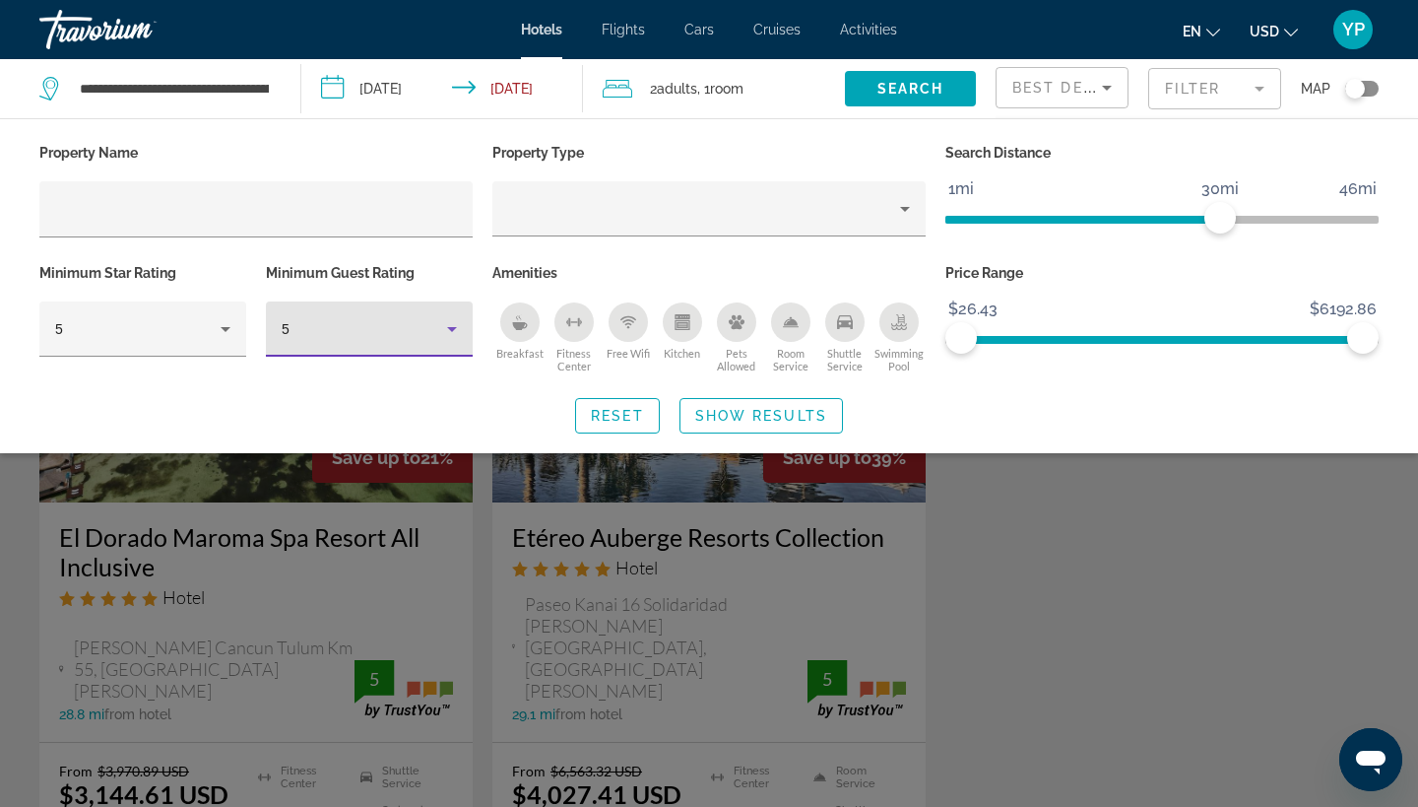
click at [453, 329] on icon "Hotel Filters" at bounding box center [452, 329] width 10 height 5
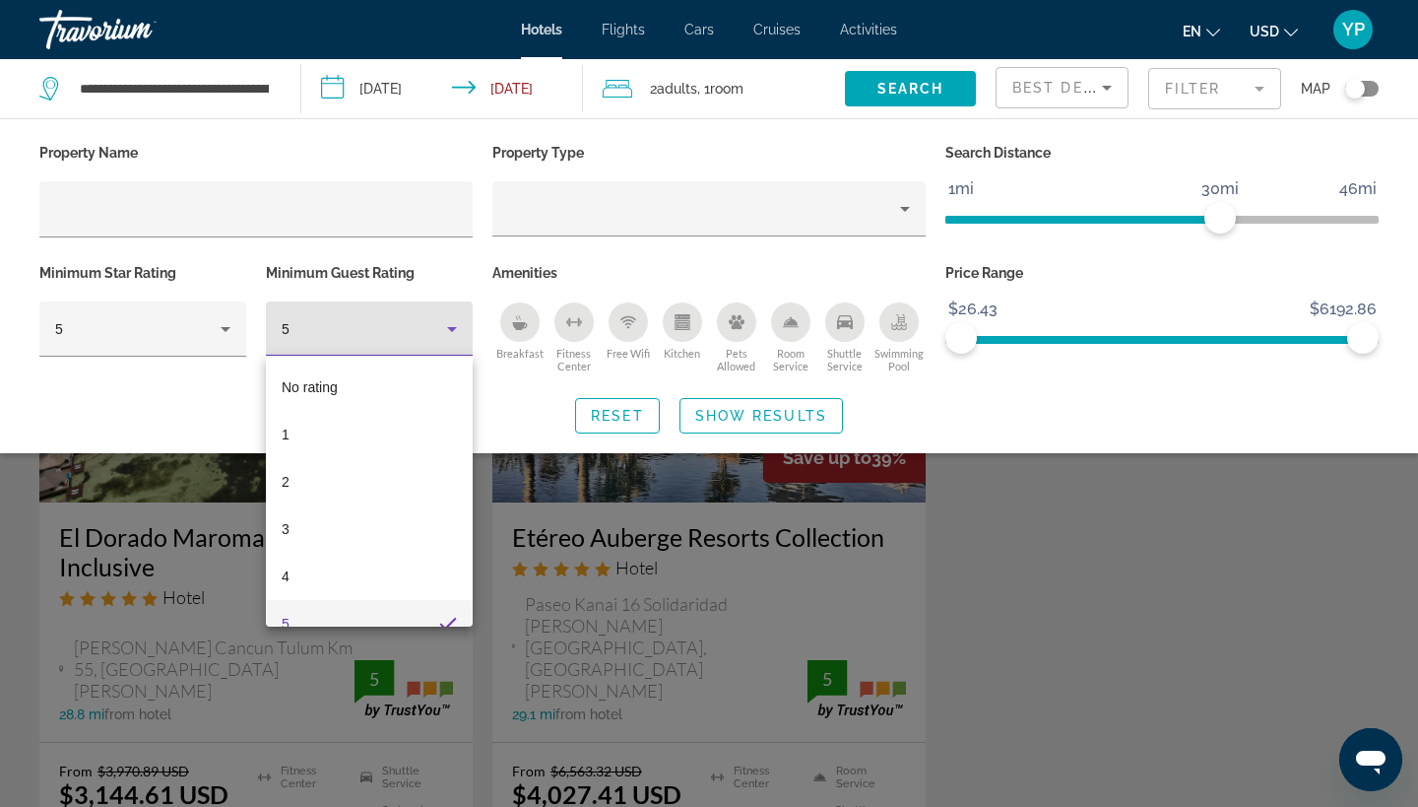
scroll to position [21, 0]
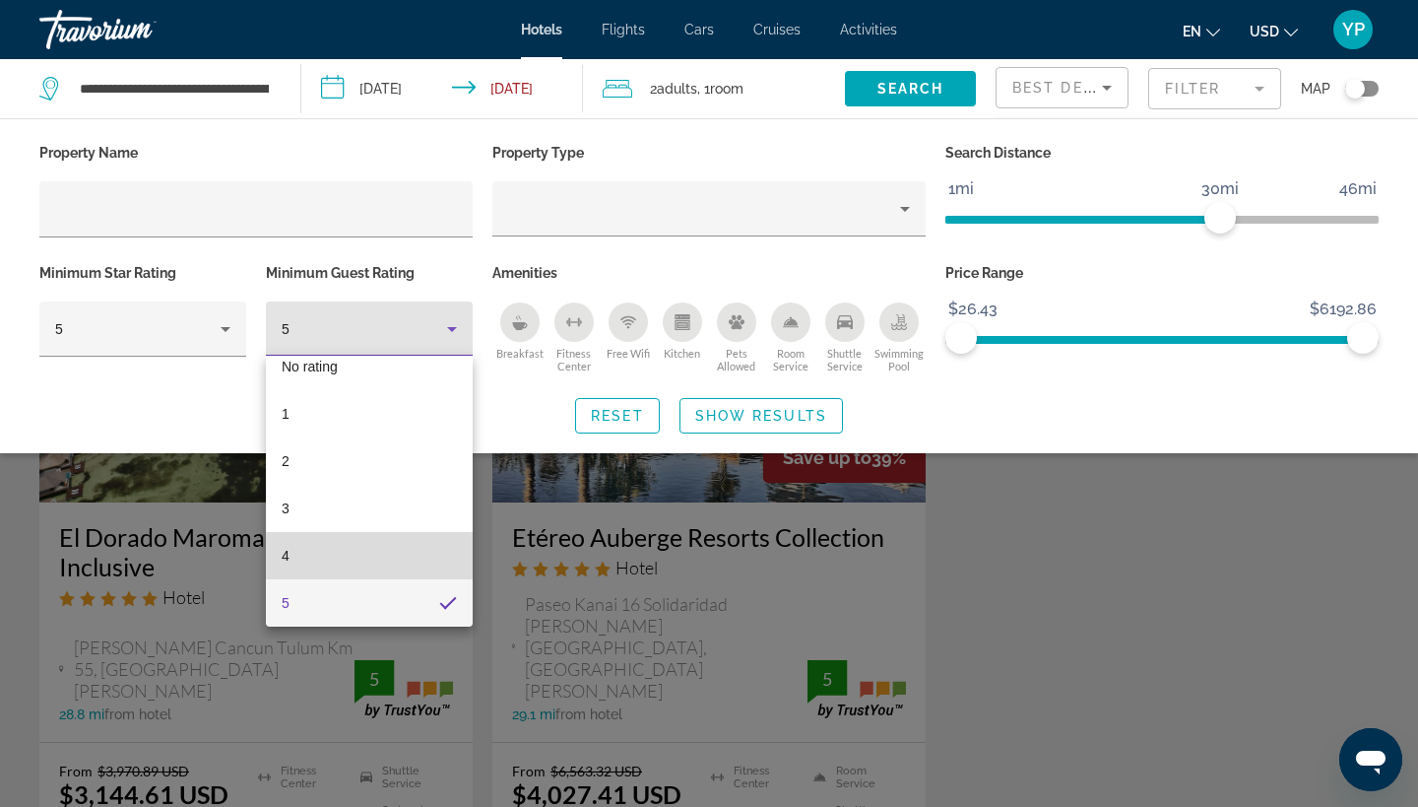
click at [318, 553] on mat-option "4" at bounding box center [369, 555] width 207 height 47
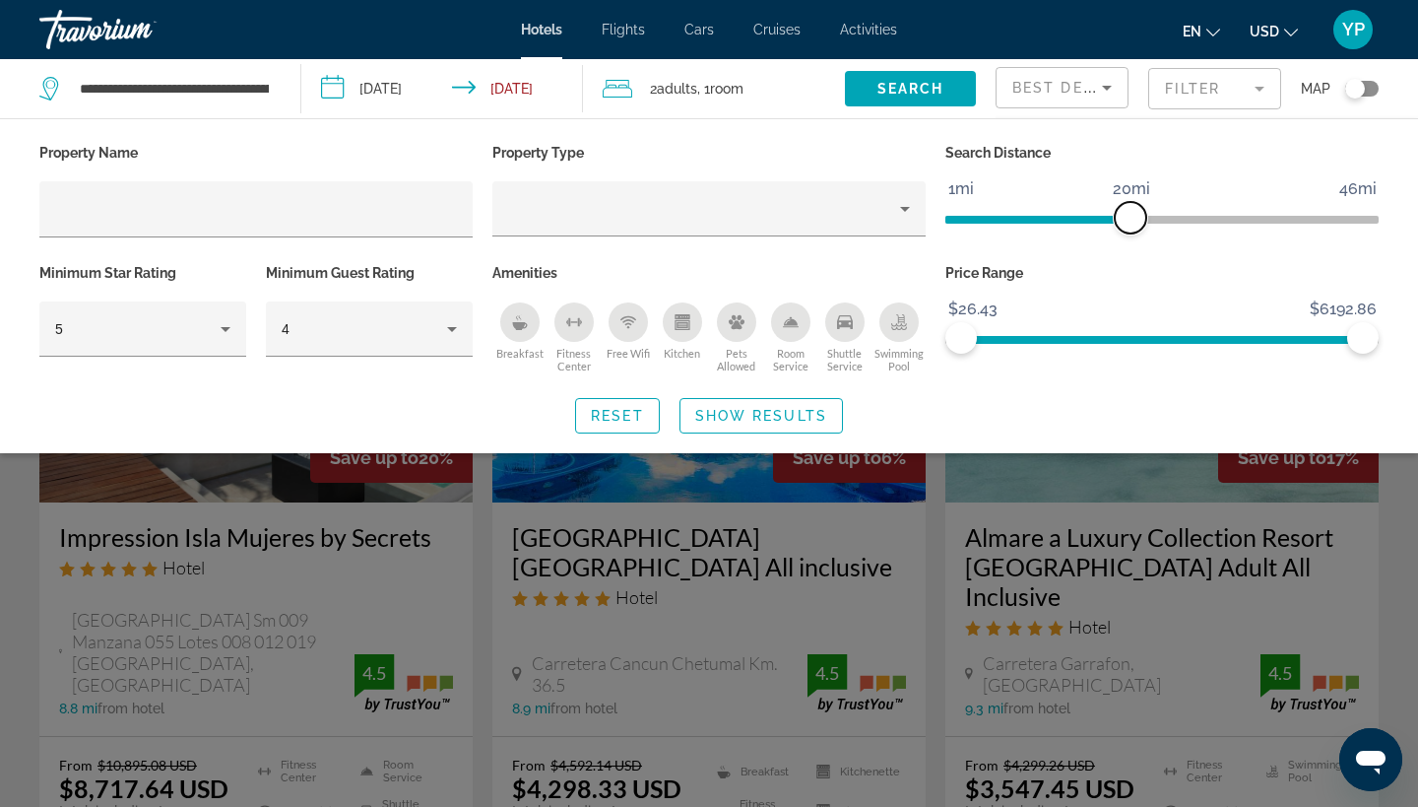
drag, startPoint x: 1223, startPoint y: 213, endPoint x: 1136, endPoint y: 221, distance: 88.0
click at [1136, 221] on span "ngx-slider" at bounding box center [1131, 218] width 32 height 32
click at [1101, 84] on icon "Sort by" at bounding box center [1107, 88] width 24 height 24
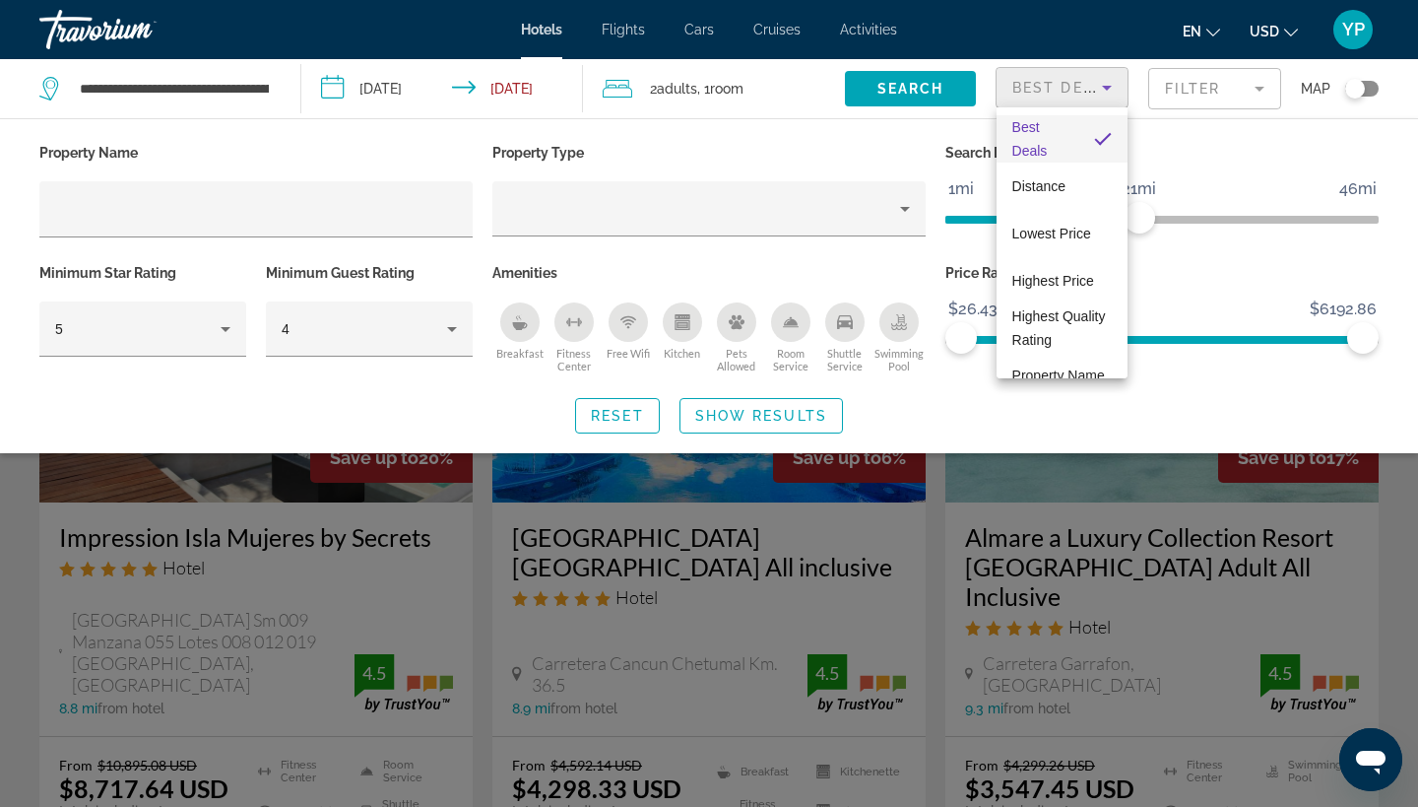
click at [1170, 408] on div at bounding box center [709, 403] width 1418 height 807
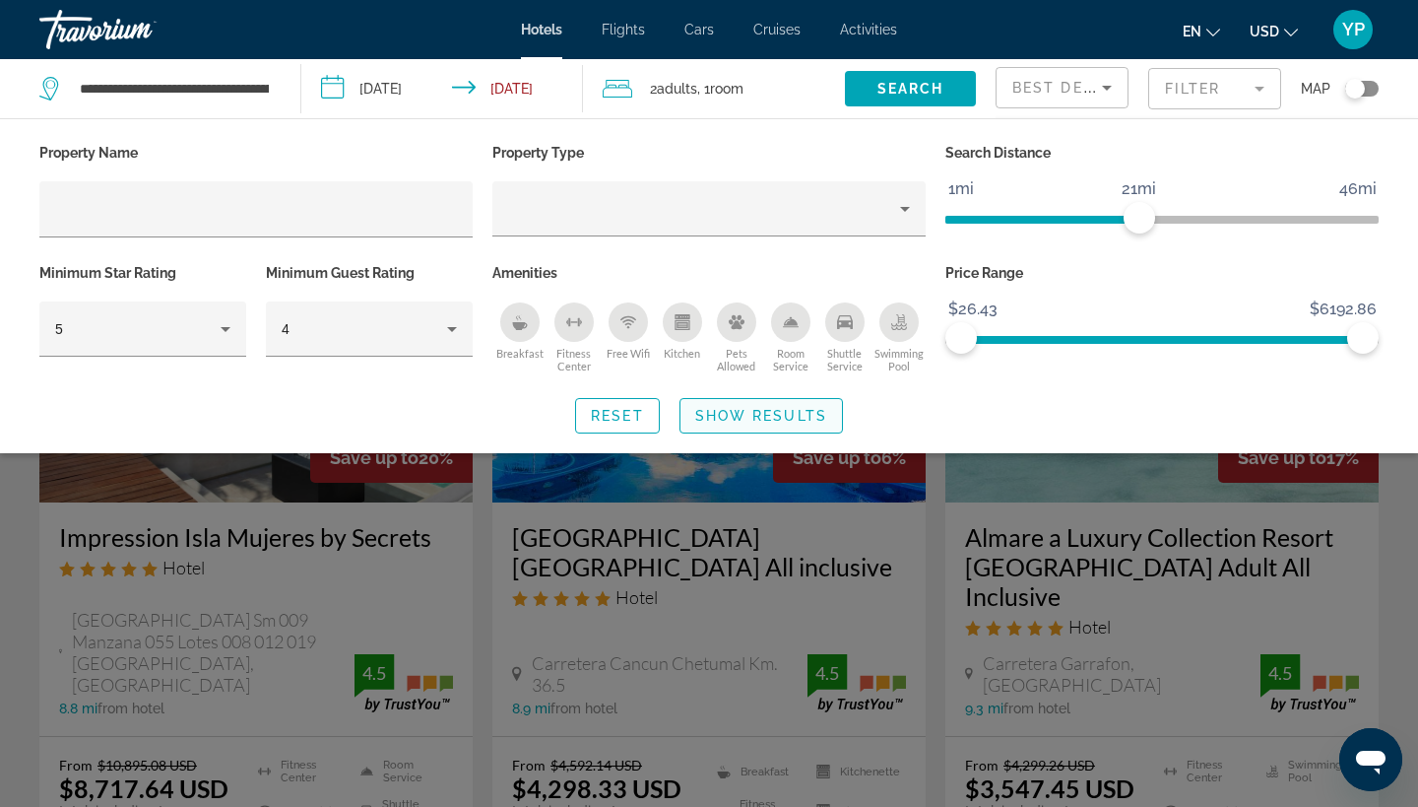
click at [777, 418] on span "Show Results" at bounding box center [761, 416] width 132 height 16
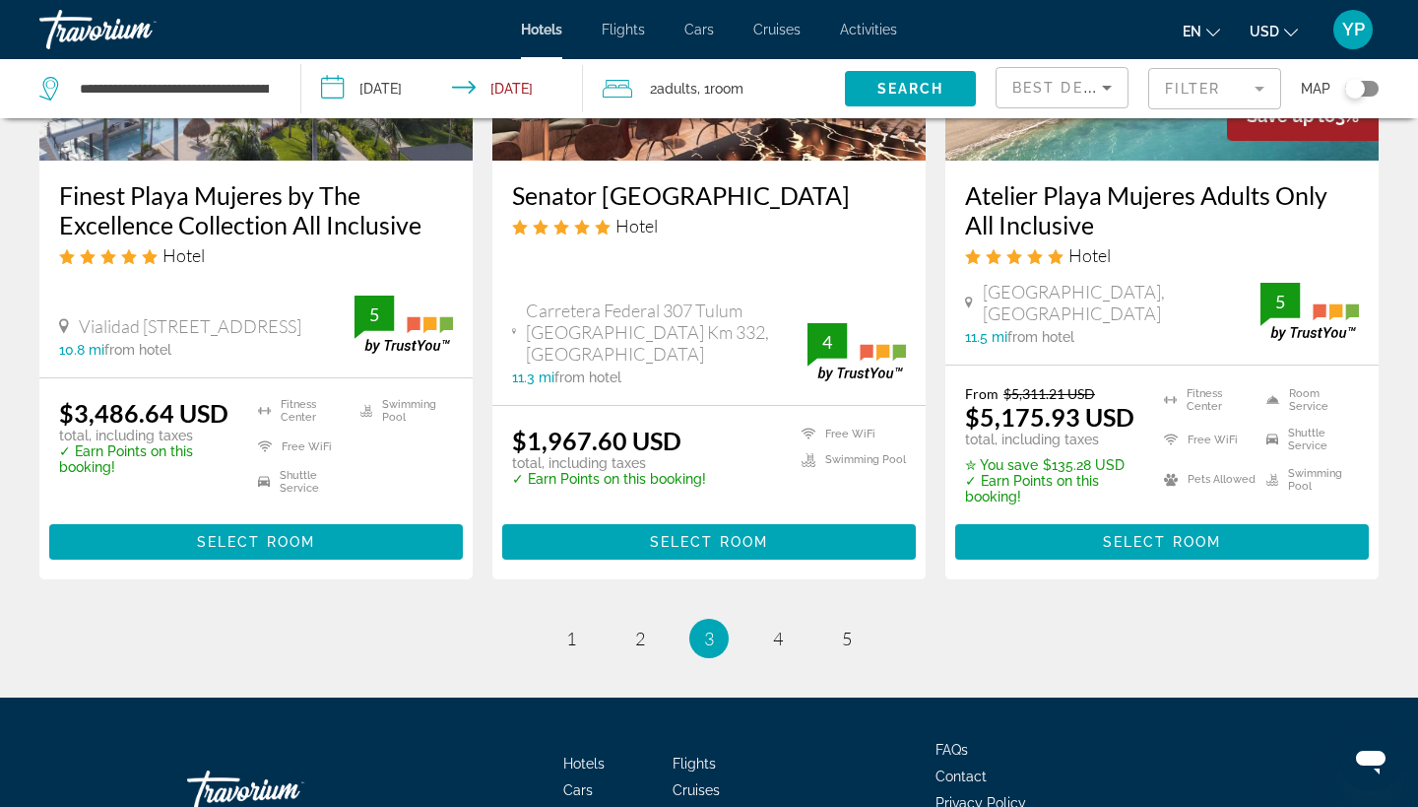
scroll to position [2702, 0]
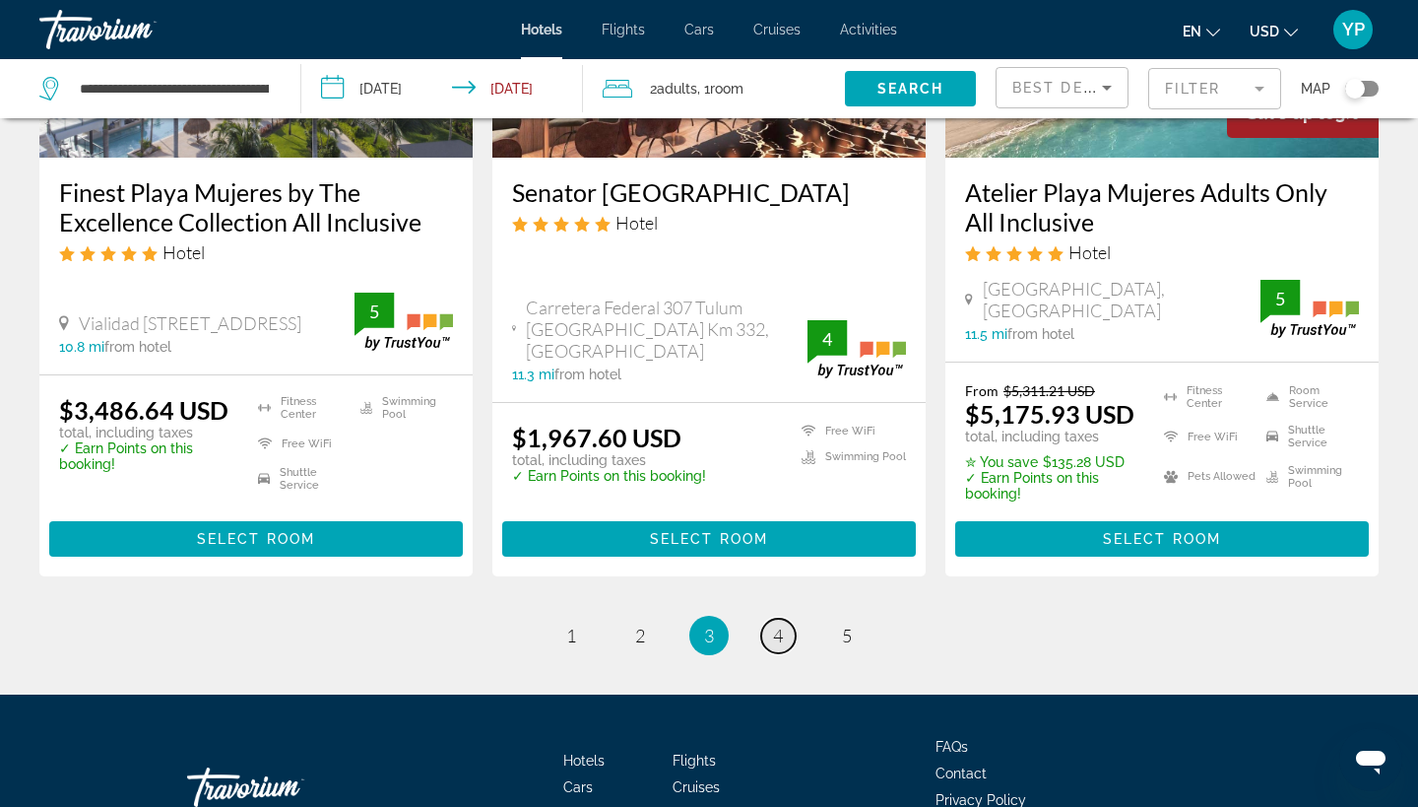
click at [783, 624] on span "4" at bounding box center [778, 635] width 10 height 22
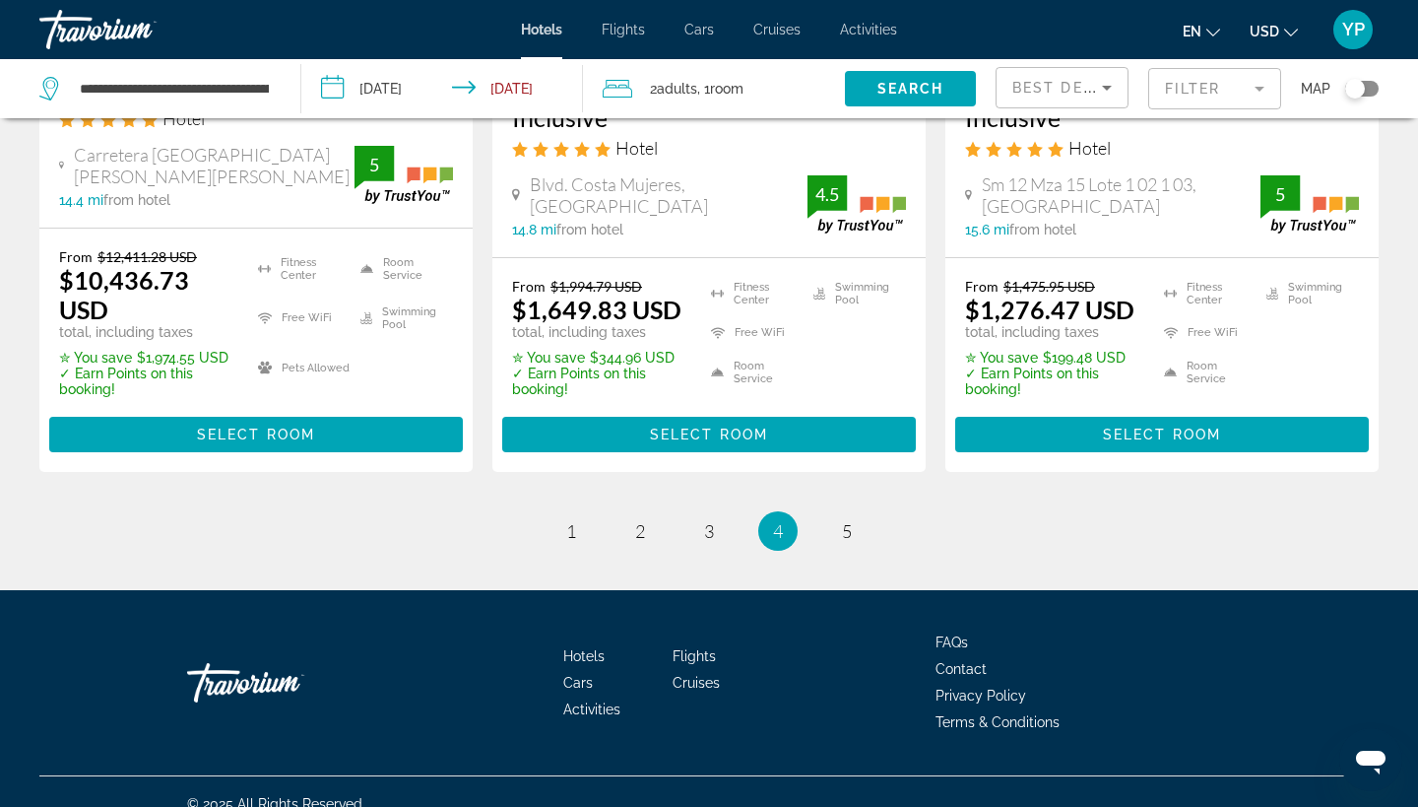
scroll to position [2845, 0]
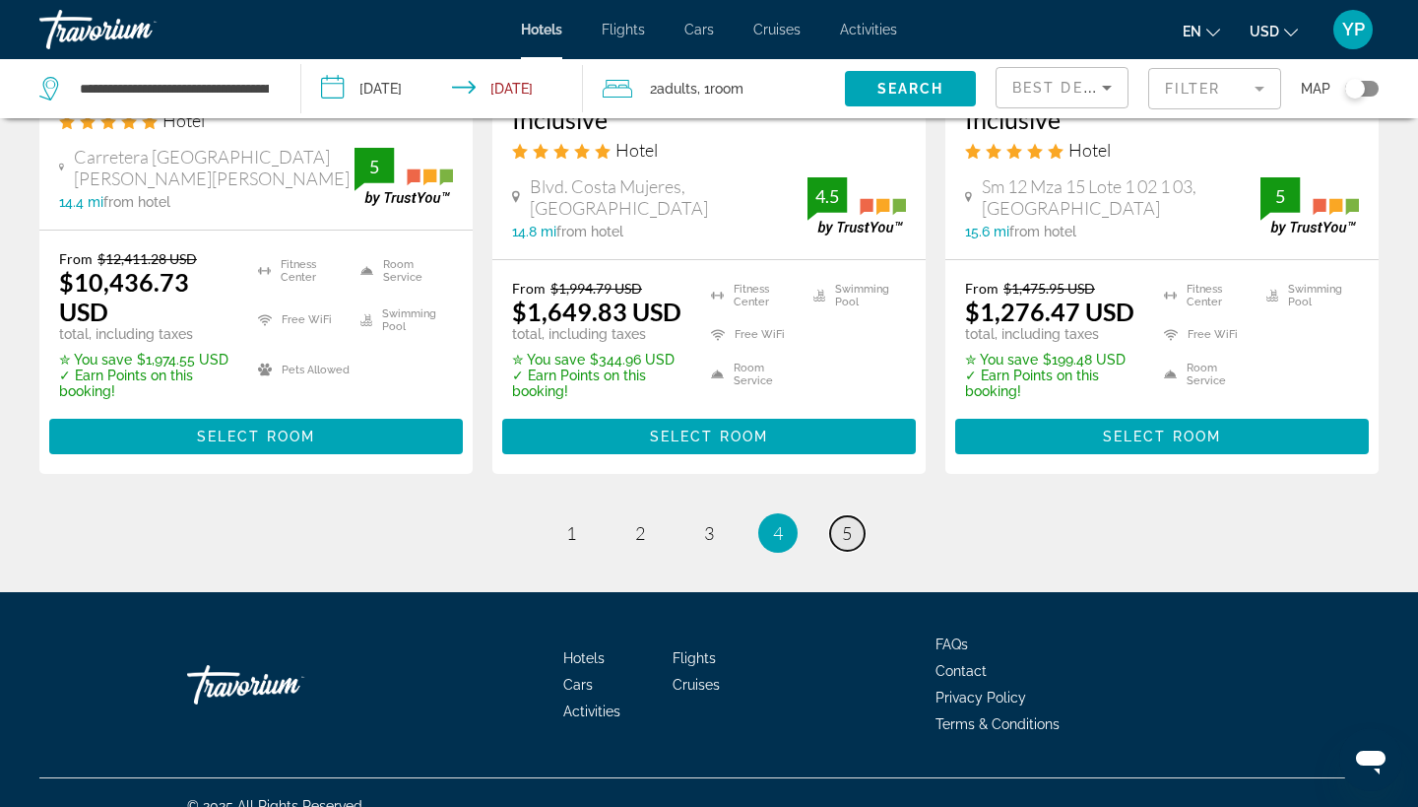
click at [857, 516] on link "page 5" at bounding box center [847, 533] width 34 height 34
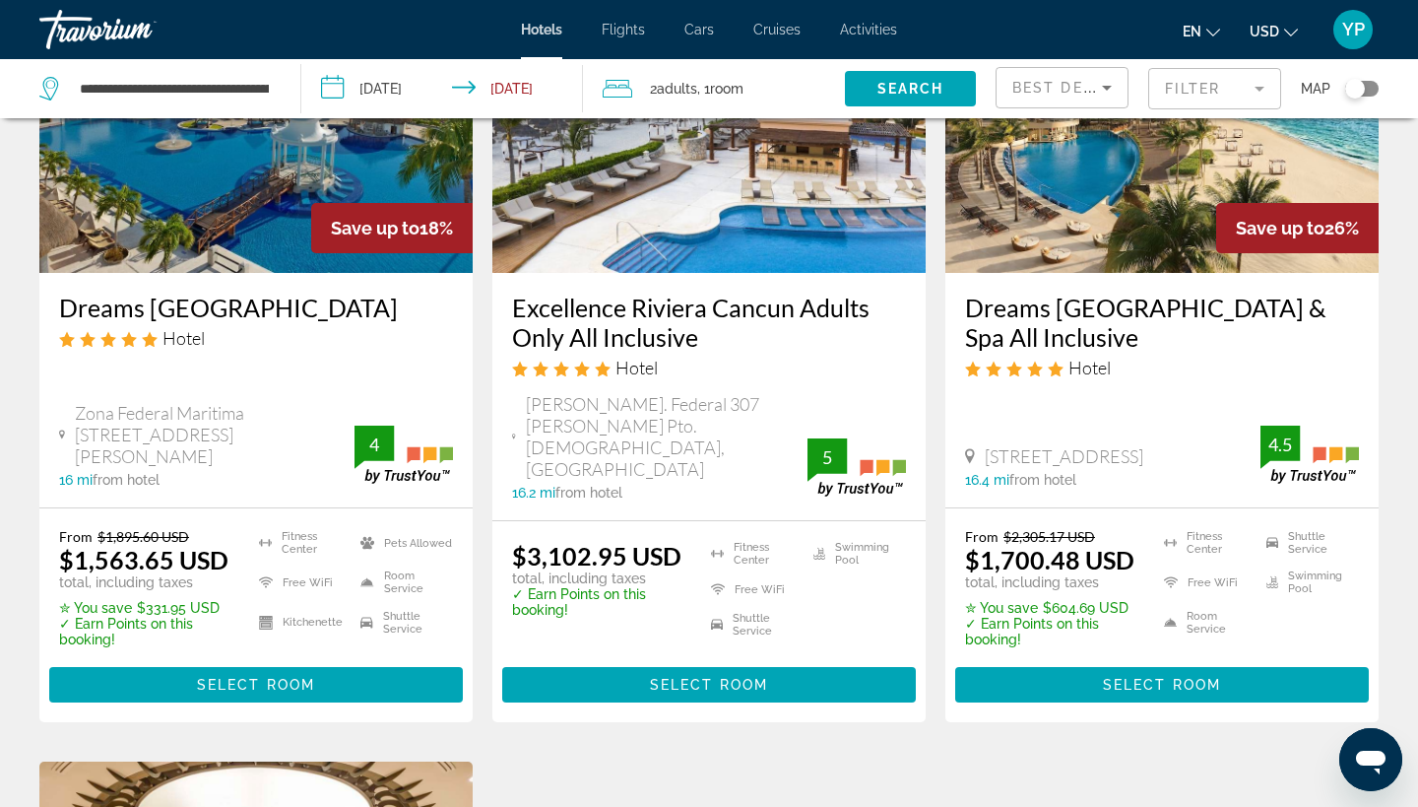
scroll to position [227, 0]
